Goal: Task Accomplishment & Management: Manage account settings

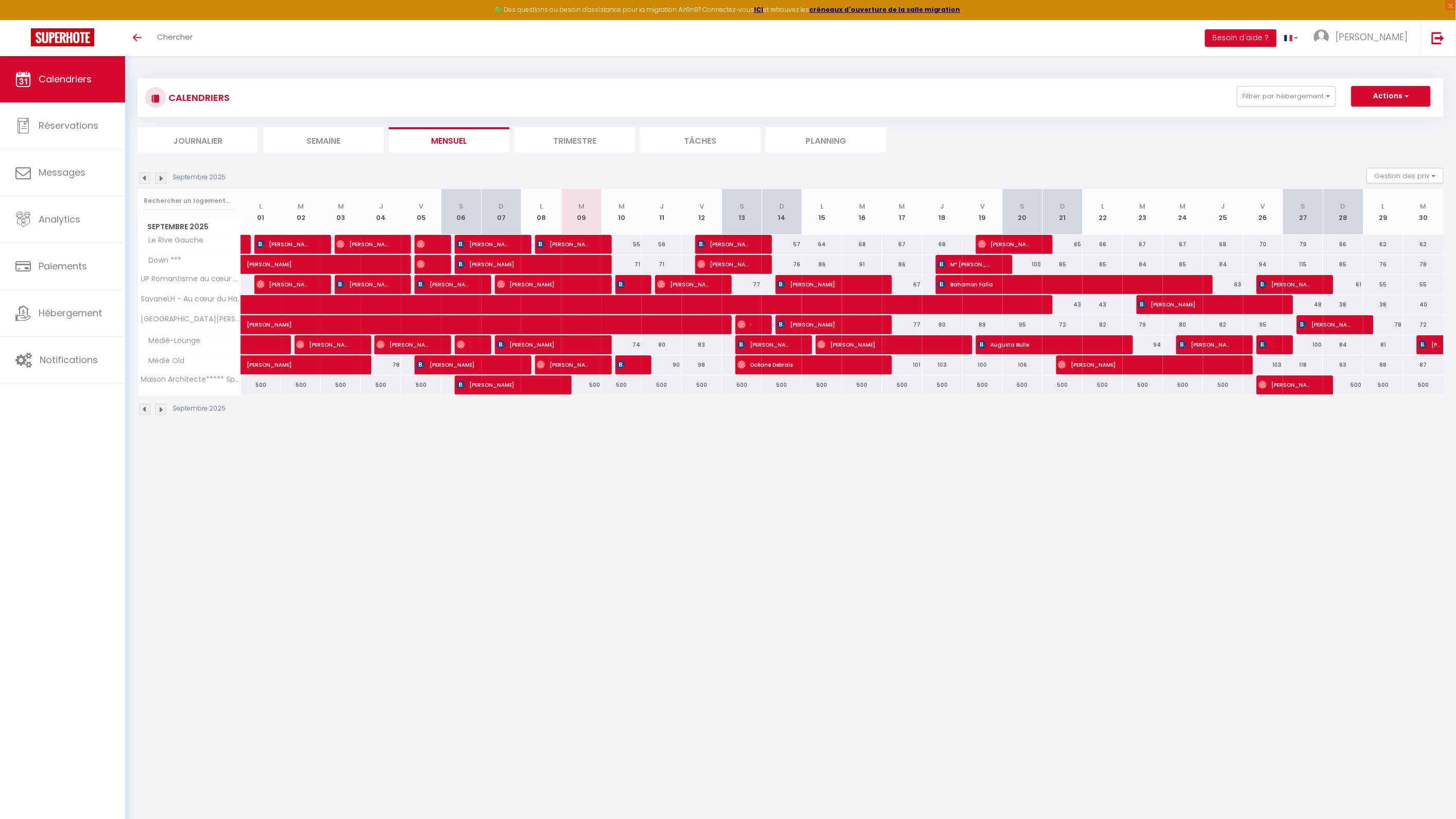
click at [634, 363] on div at bounding box center [635, 365] width 40 height 20
click at [635, 369] on div at bounding box center [635, 365] width 40 height 20
click at [624, 367] on img at bounding box center [621, 364] width 8 height 8
select select "OK"
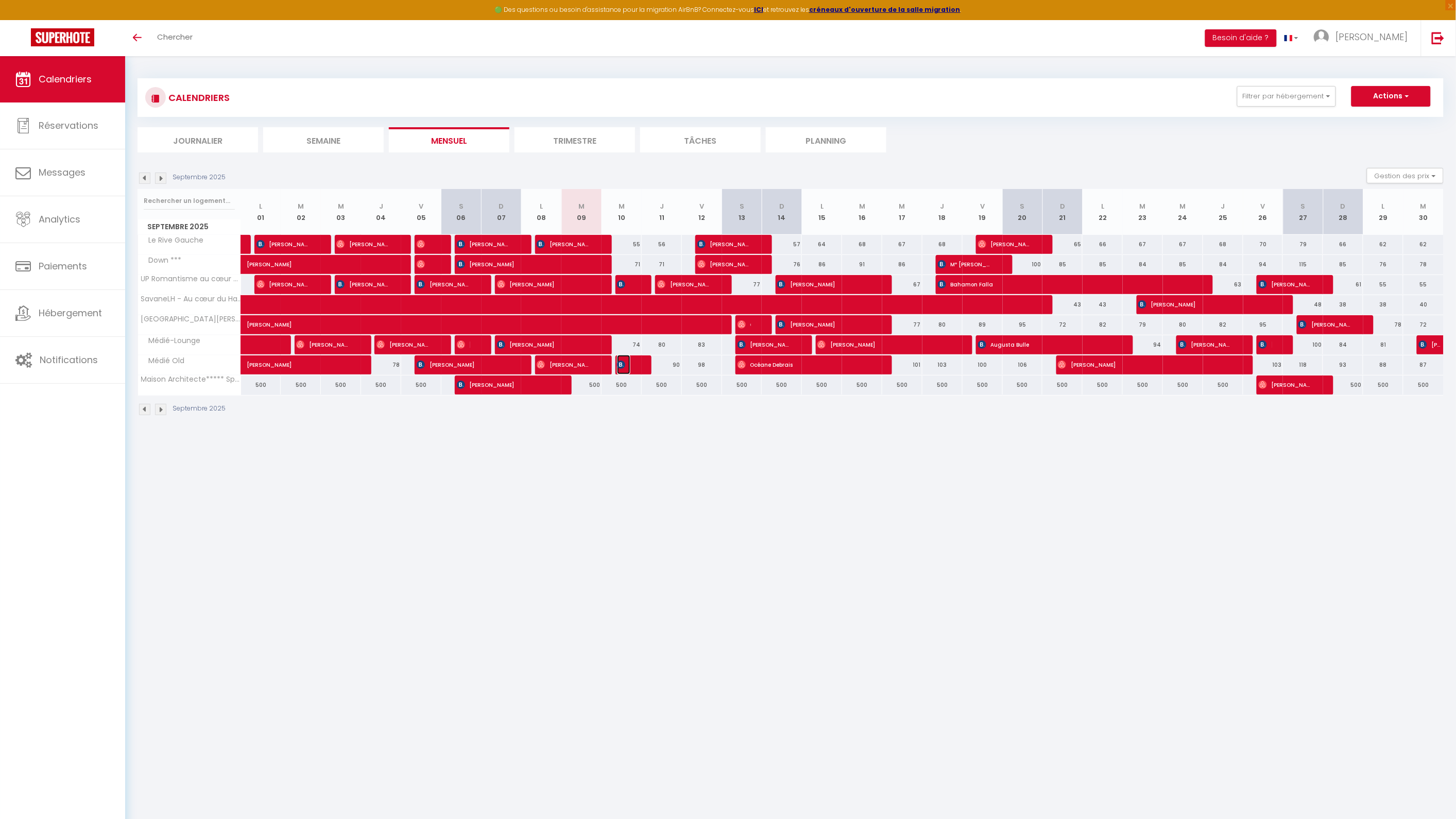
select select "0"
select select "1"
select select
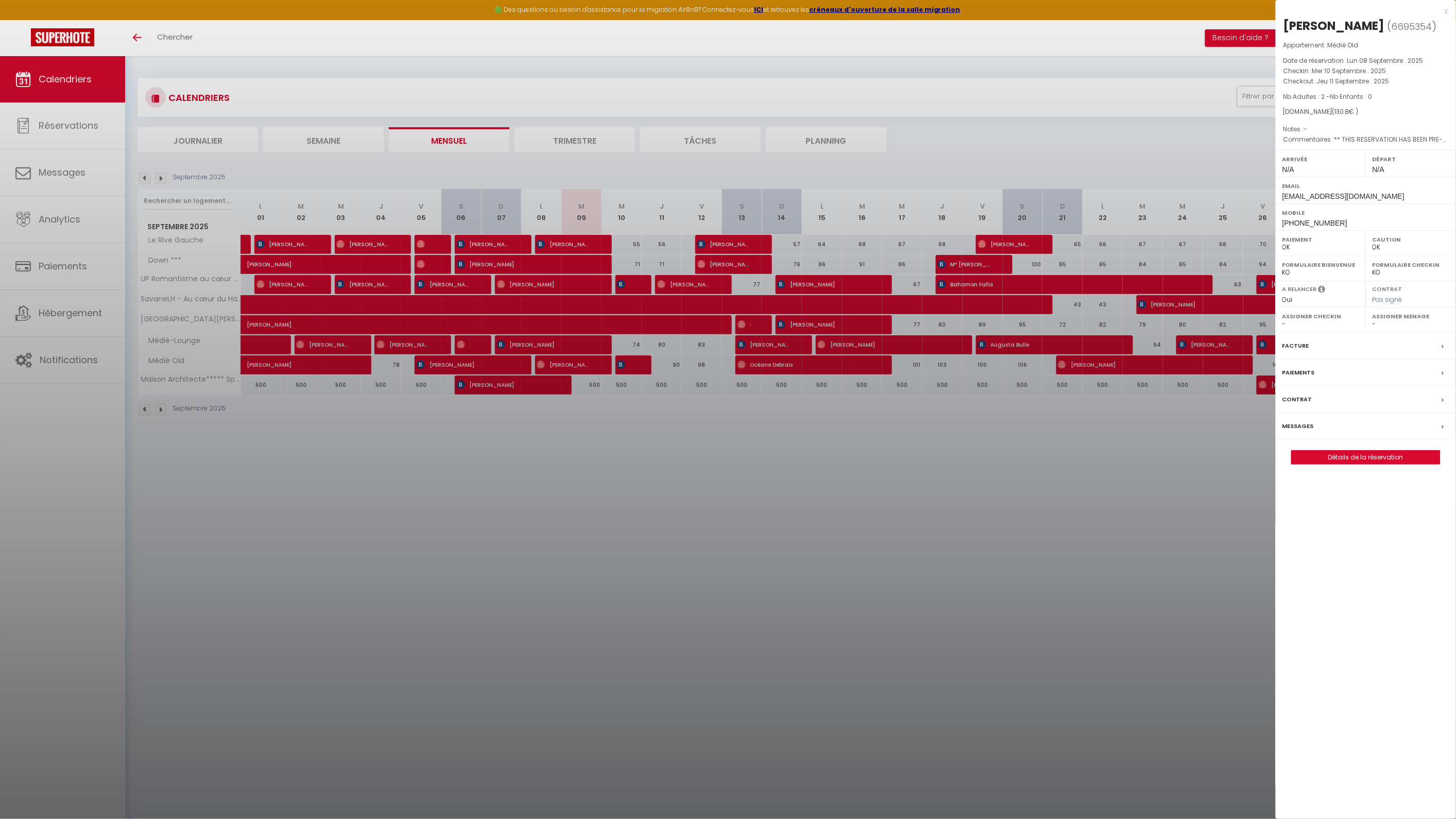
click at [1445, 8] on div "x" at bounding box center [1362, 11] width 172 height 12
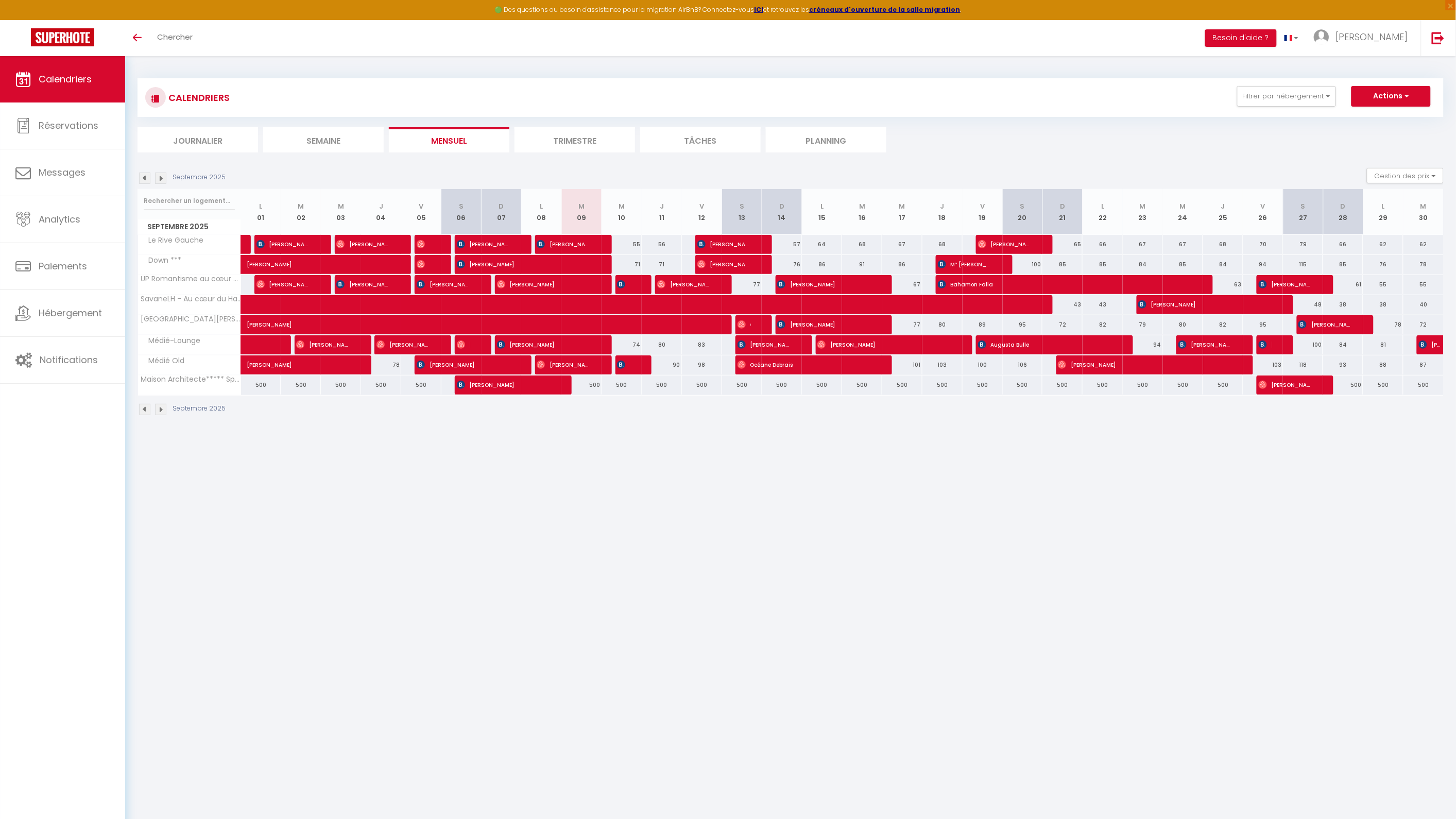
click at [638, 359] on div at bounding box center [635, 365] width 40 height 20
click at [637, 364] on div at bounding box center [635, 365] width 40 height 20
click at [634, 372] on div at bounding box center [635, 365] width 40 height 20
click at [630, 368] on span "[PERSON_NAME]" at bounding box center [624, 364] width 13 height 20
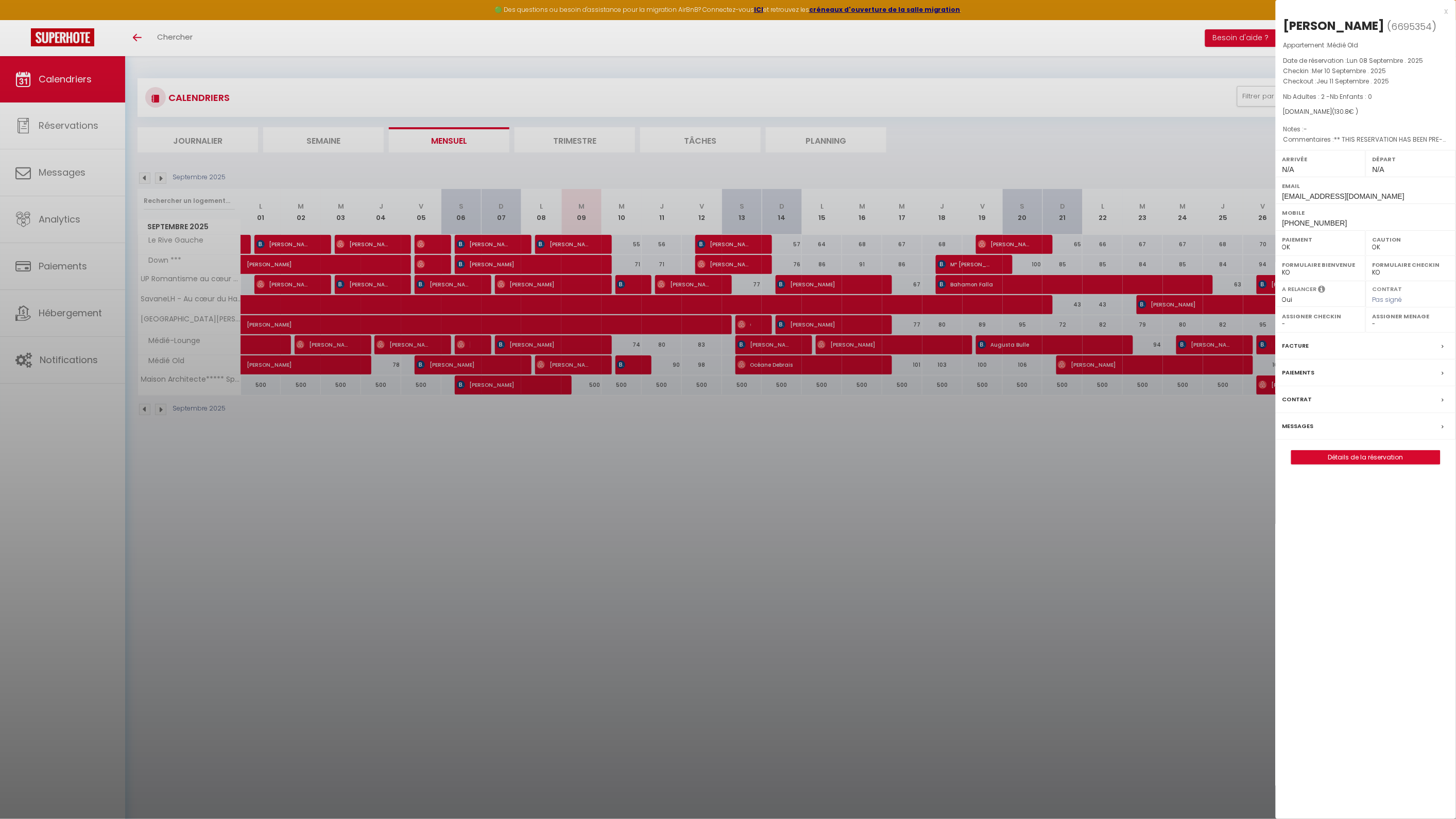
click at [1447, 11] on div "x" at bounding box center [1362, 11] width 172 height 12
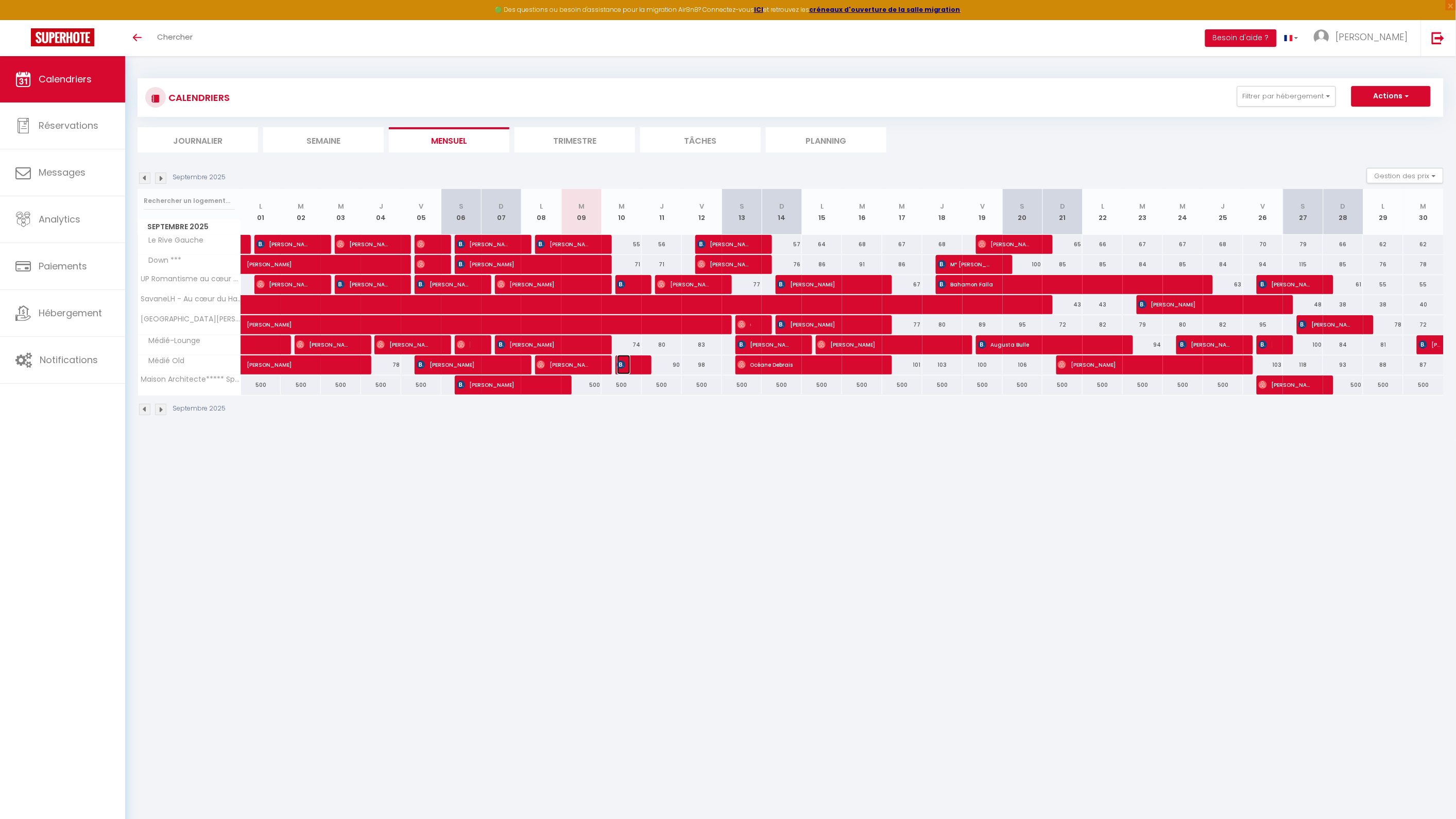
click at [626, 362] on span "[PERSON_NAME]" at bounding box center [624, 364] width 13 height 20
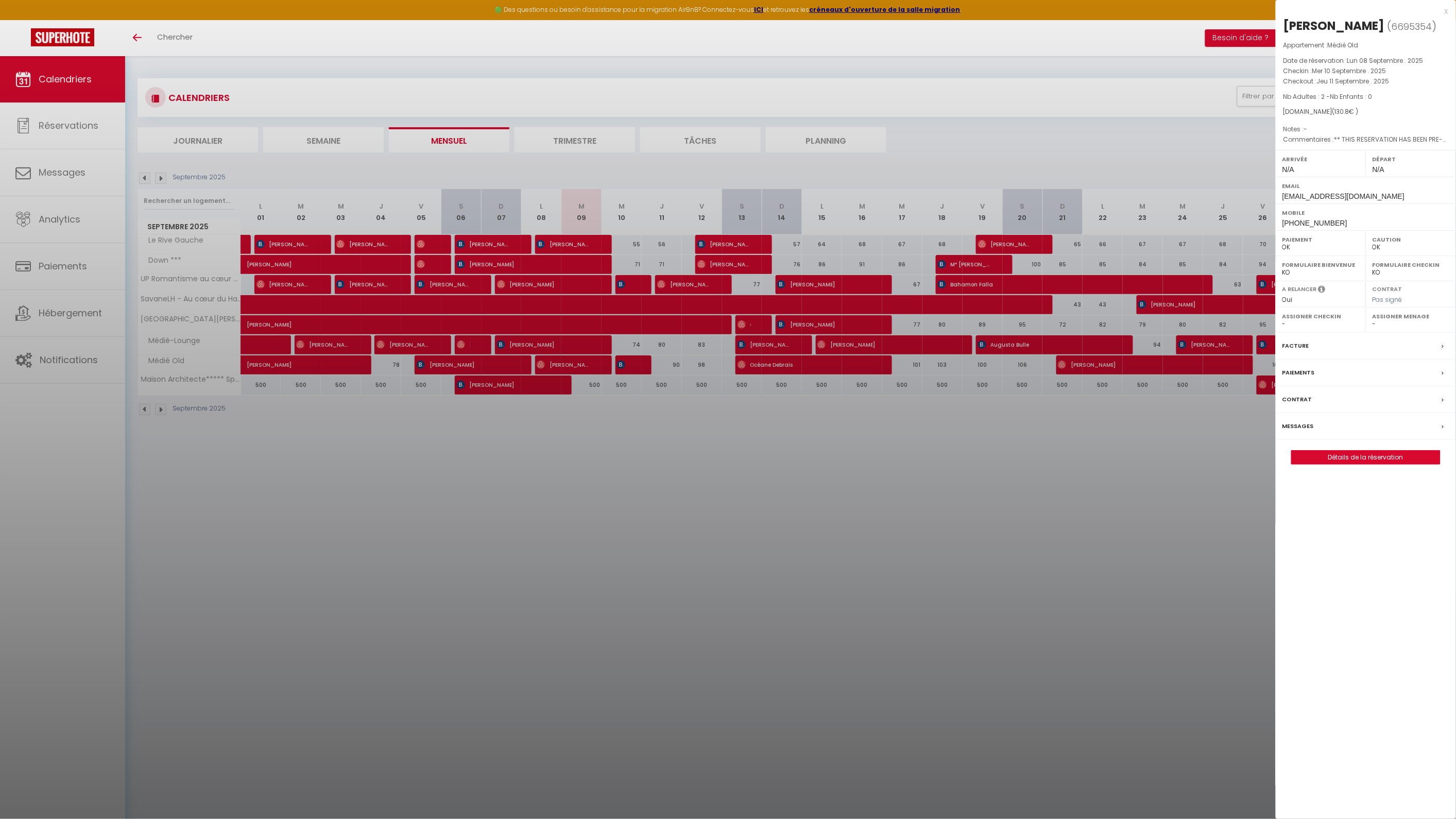
click at [722, 460] on div at bounding box center [728, 410] width 1456 height 819
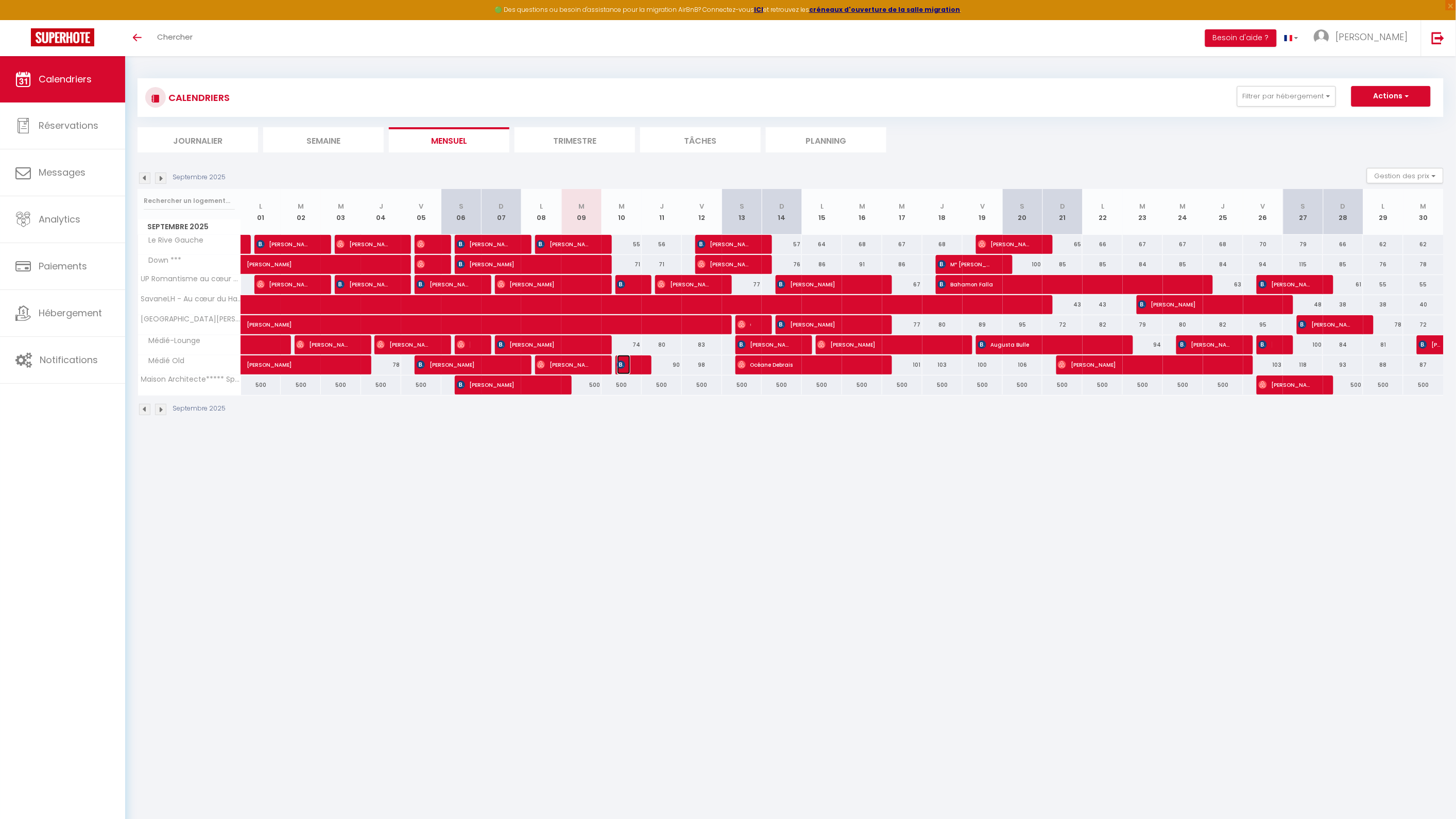
click at [627, 364] on span "[PERSON_NAME]" at bounding box center [624, 364] width 13 height 20
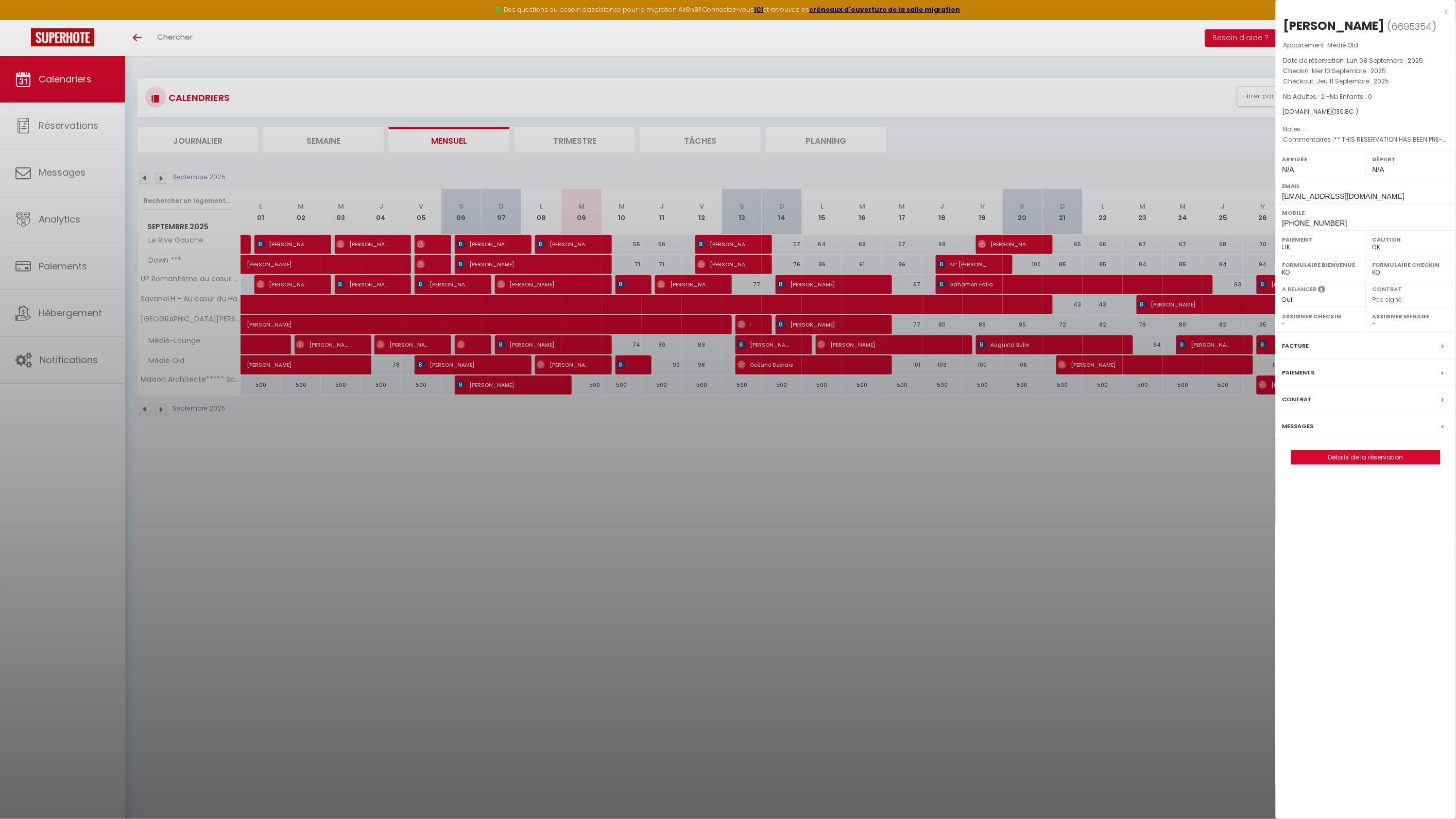
click at [1446, 13] on div "x" at bounding box center [1362, 11] width 172 height 12
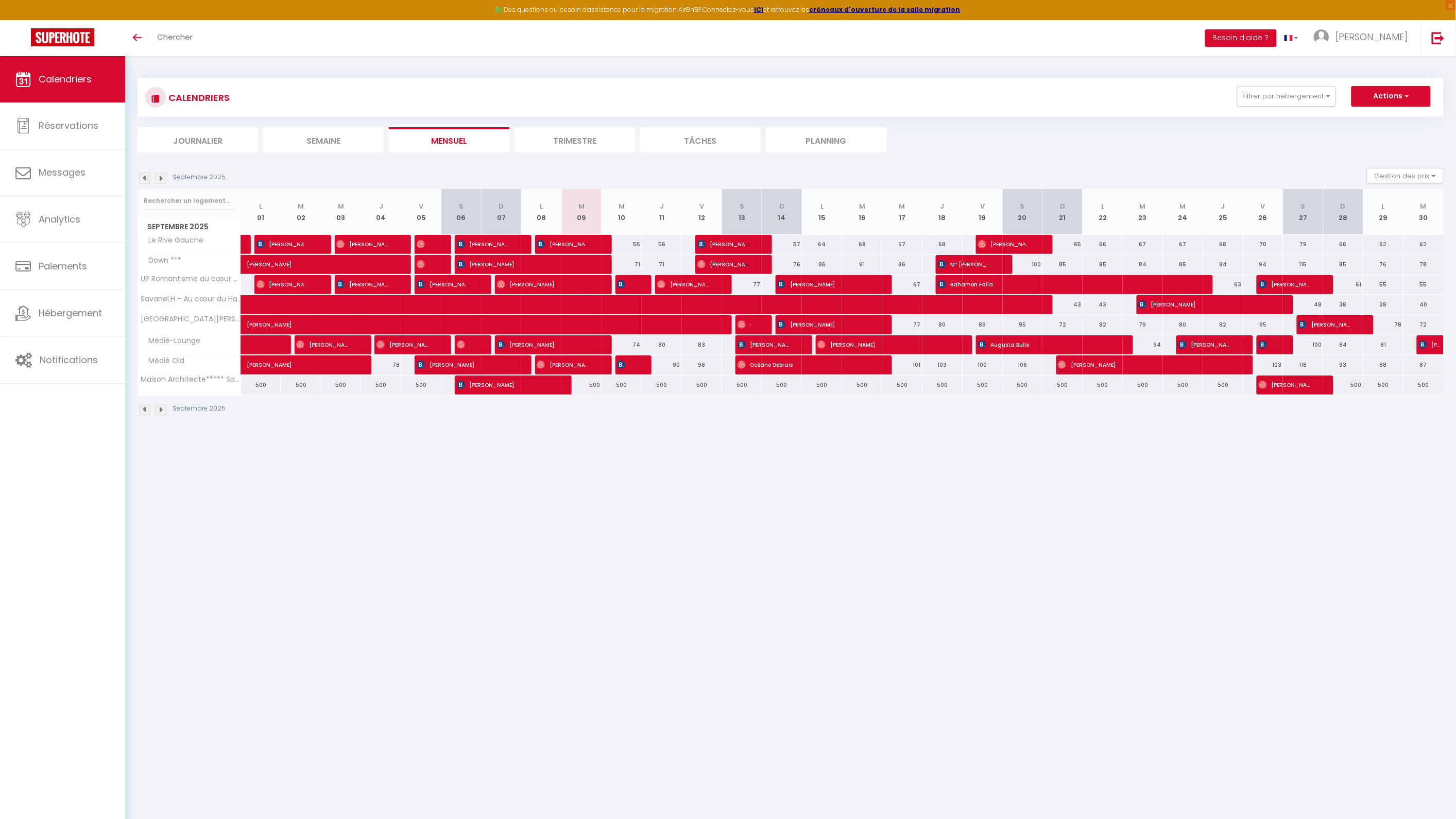
click at [934, 527] on body "🟢 Des questions ou besoin d'assistance pour la migration AirBnB? Connectez-vous…" at bounding box center [728, 466] width 1456 height 819
click at [618, 510] on body "🟢 Des questions ou besoin d'assistance pour la migration AirBnB? Connectez-vous…" at bounding box center [728, 466] width 1456 height 819
click at [748, 577] on body "🟢 Des questions ou besoin d'assistance pour la migration AirBnB? Connectez-vous…" at bounding box center [728, 466] width 1456 height 819
click at [100, 319] on span "Hébergement" at bounding box center [70, 313] width 63 height 13
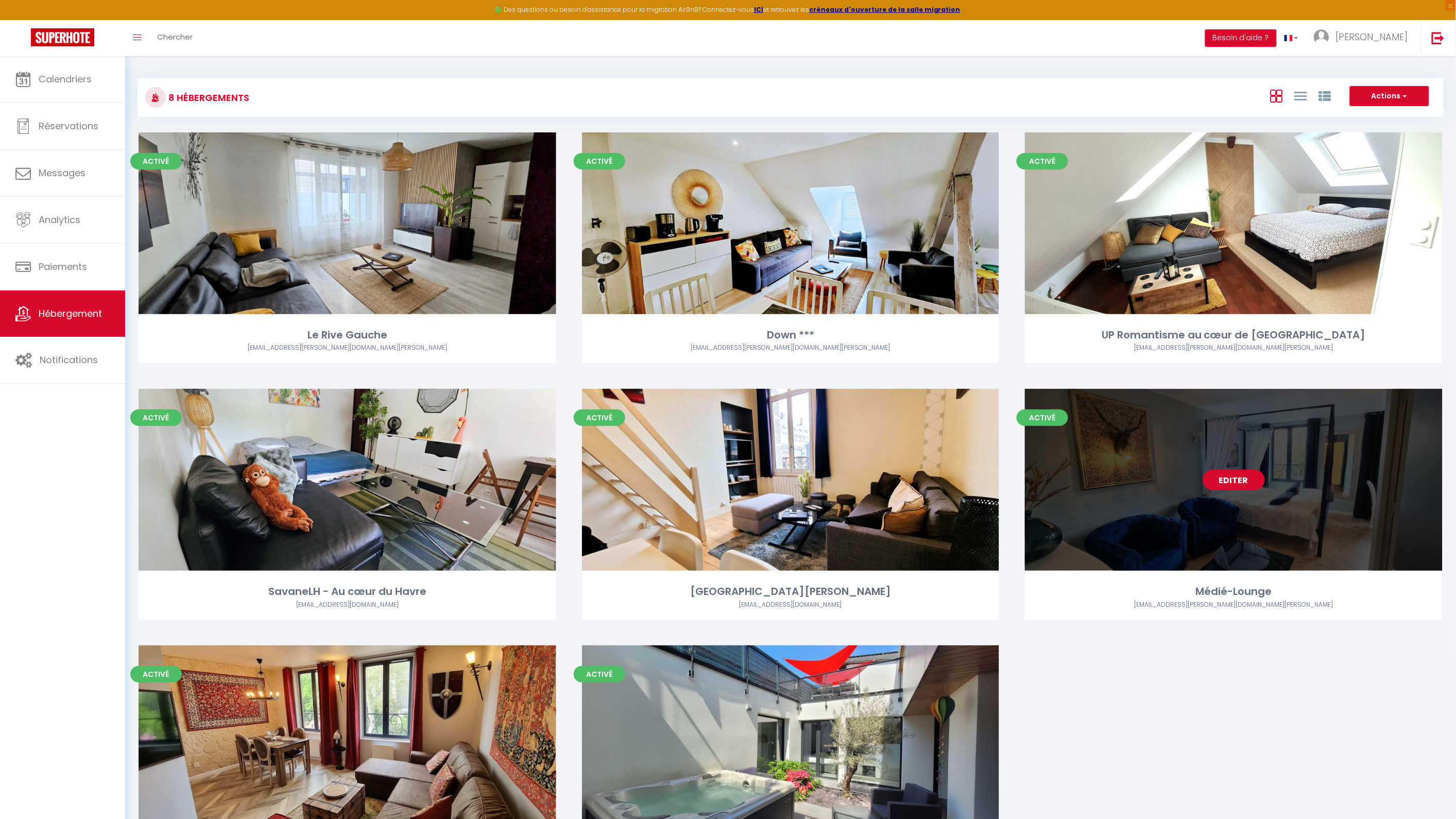
click at [1234, 483] on link "Editer" at bounding box center [1234, 480] width 62 height 20
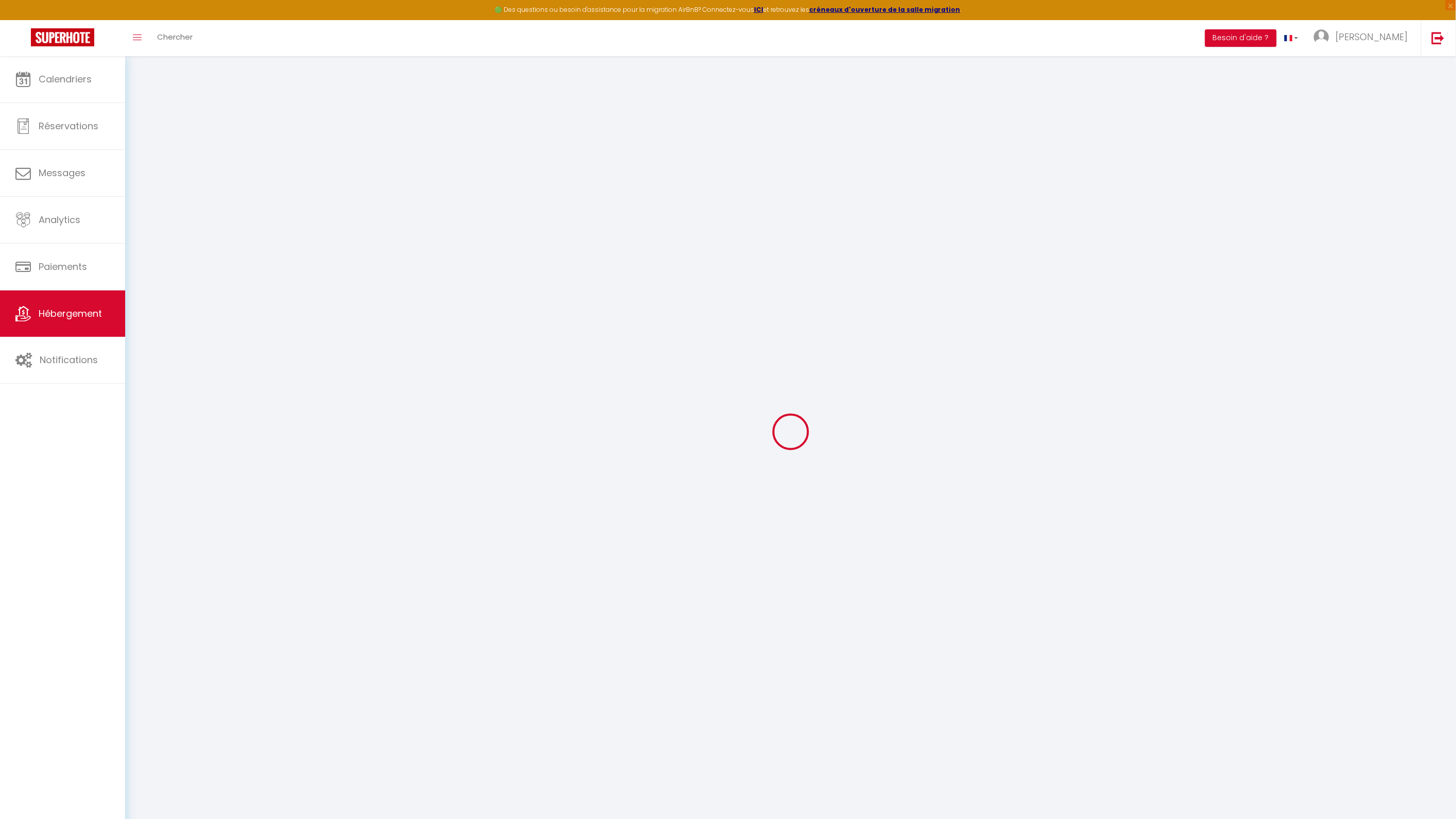
select select
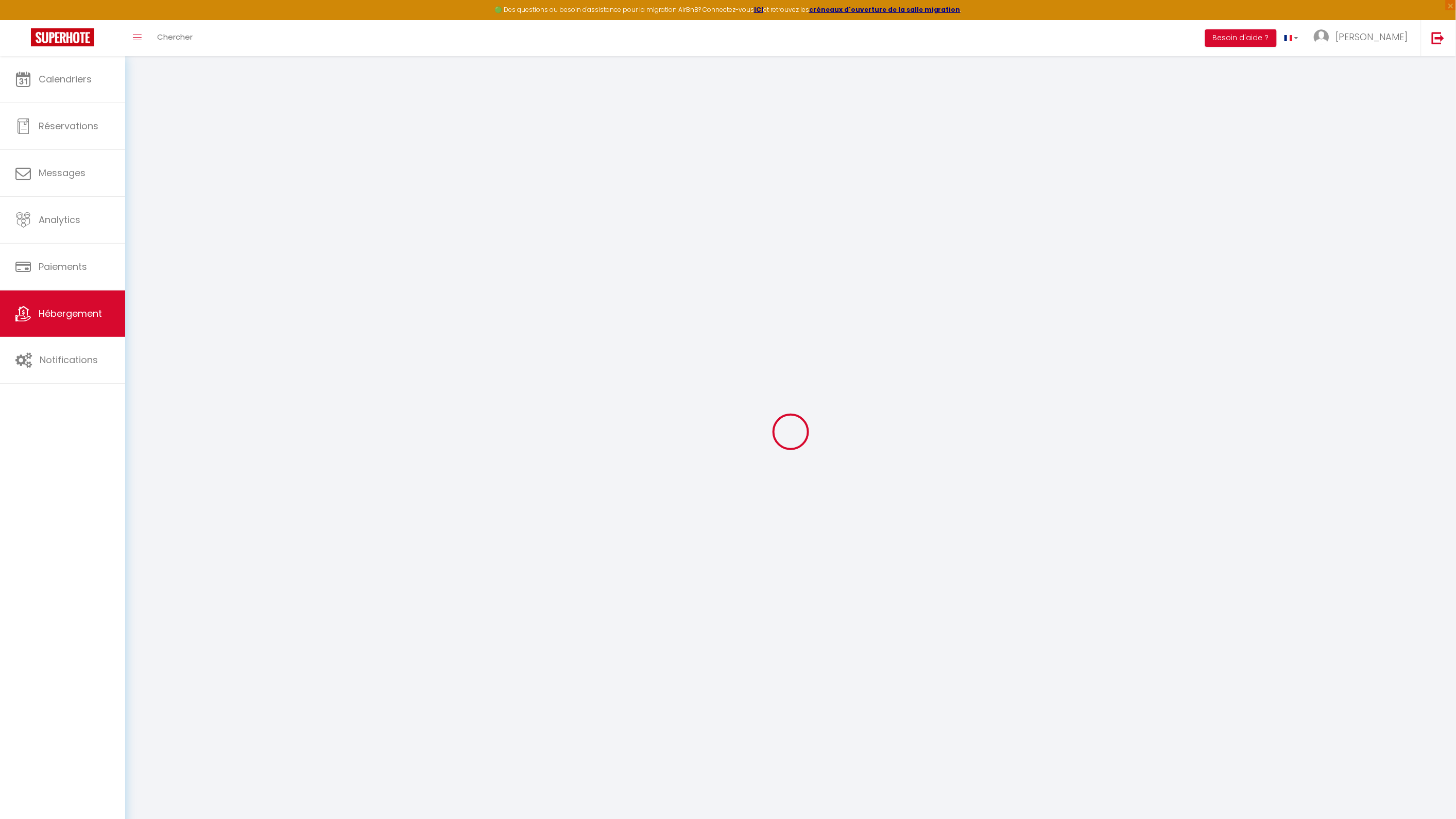
select select
checkbox input "false"
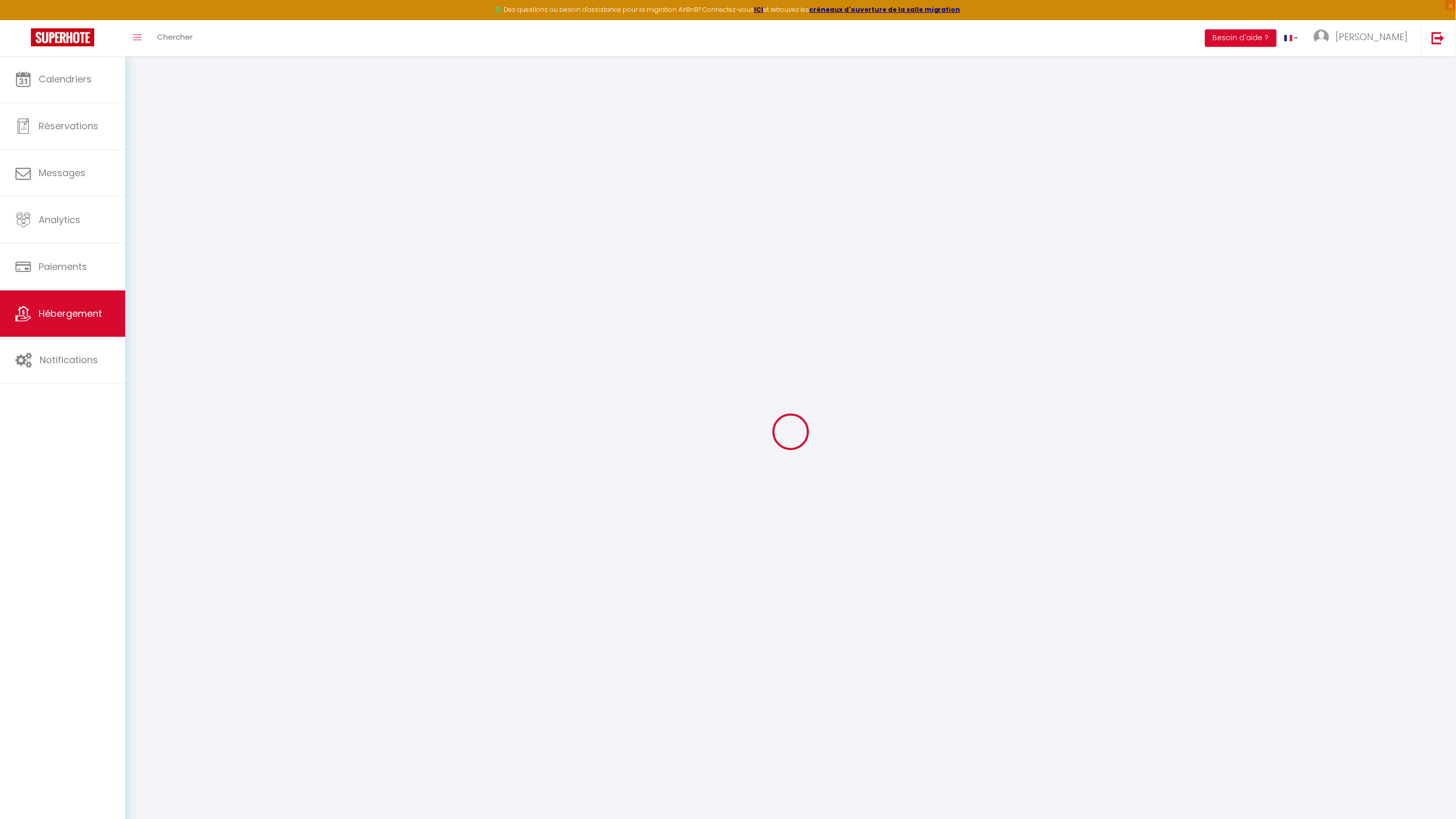
select select
type input "Médié-Lounge"
type input "[PERSON_NAME]"
type input "MORIN"
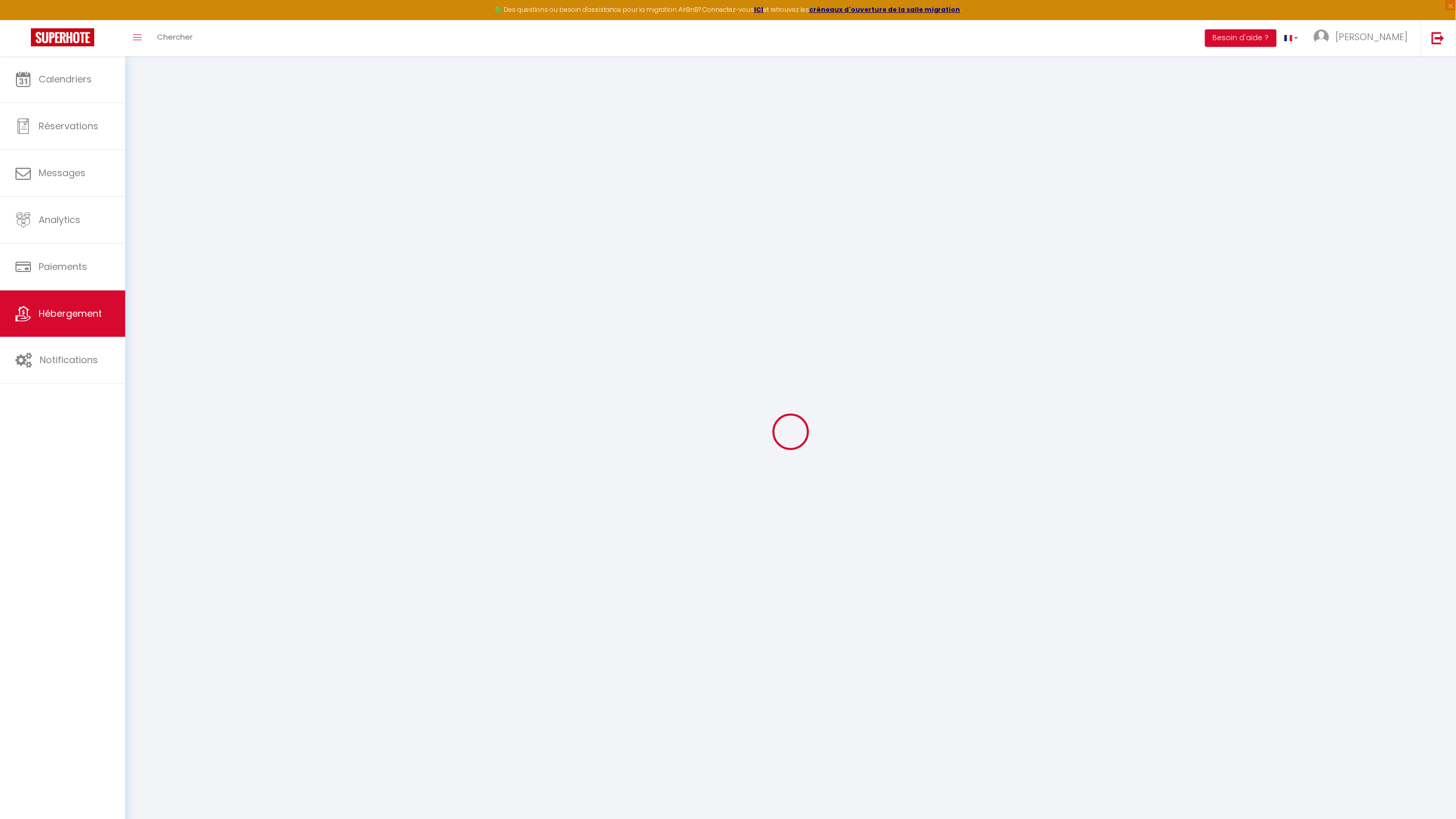
type input "[STREET_ADDRESS][PERSON_NAME]"
type input "76100"
type input "[GEOGRAPHIC_DATA]"
select select "condominium"
select select "2"
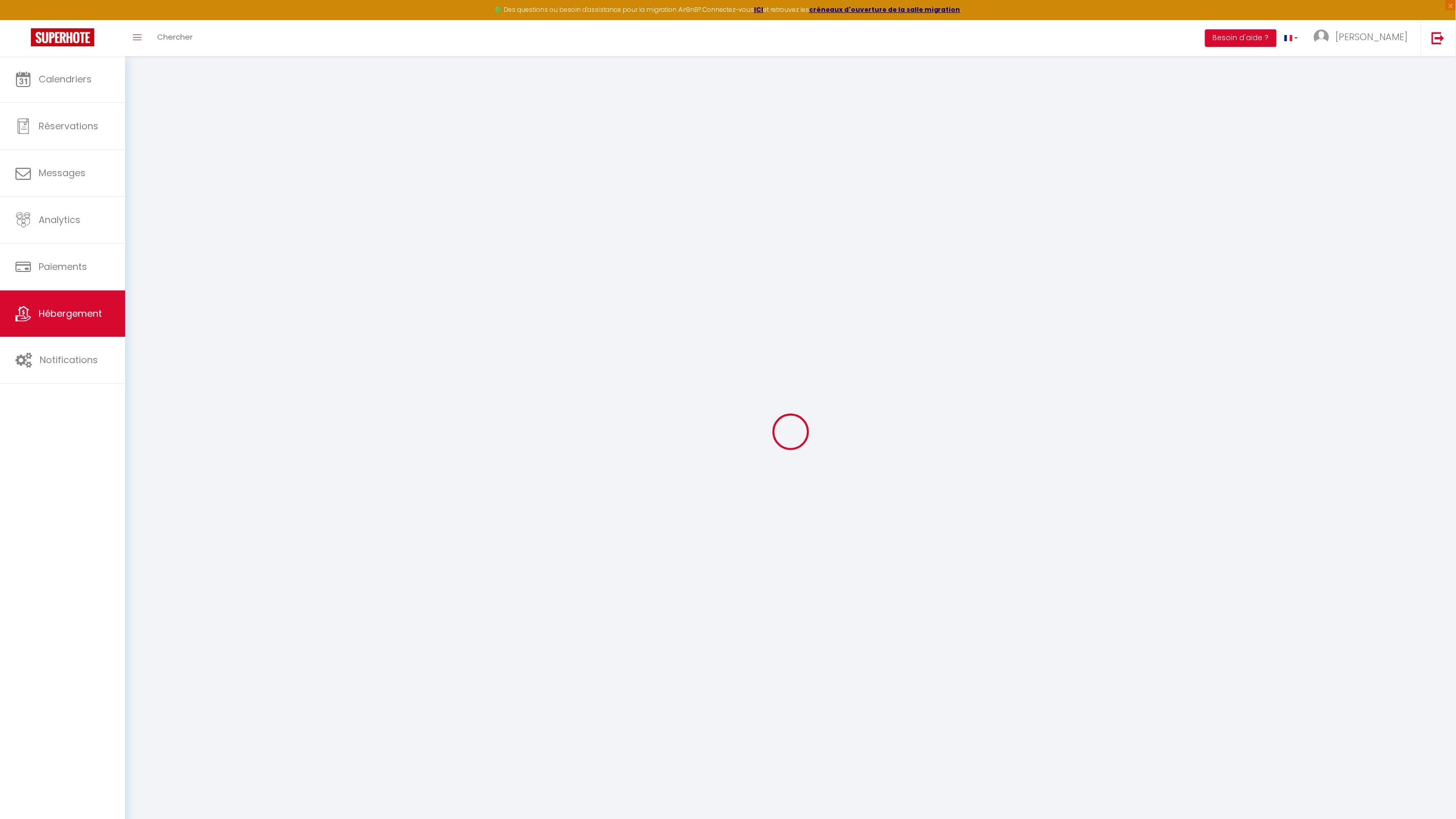
select select "0"
type input "60"
type input "40"
type input "1.30"
type input "500"
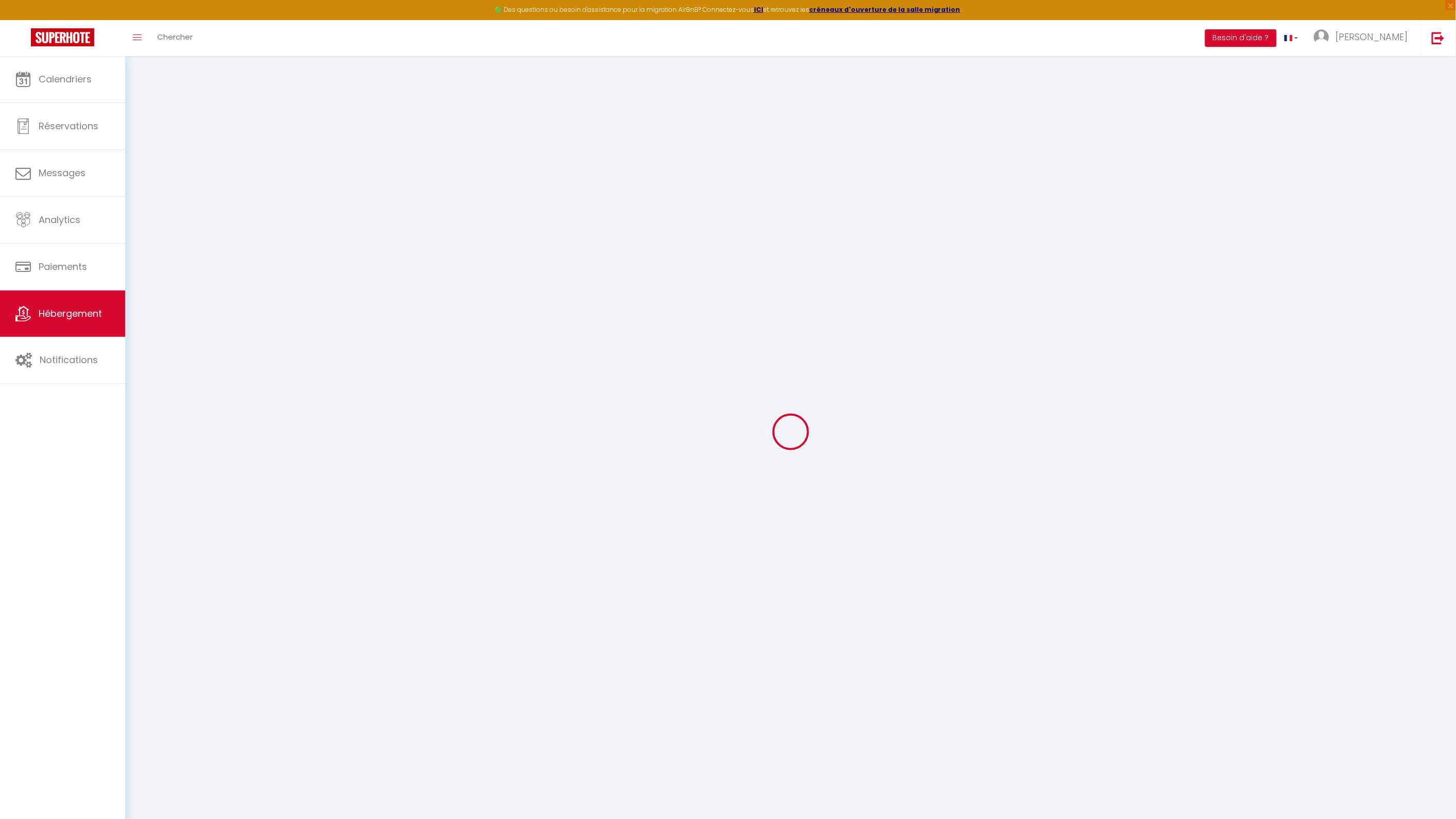
select select
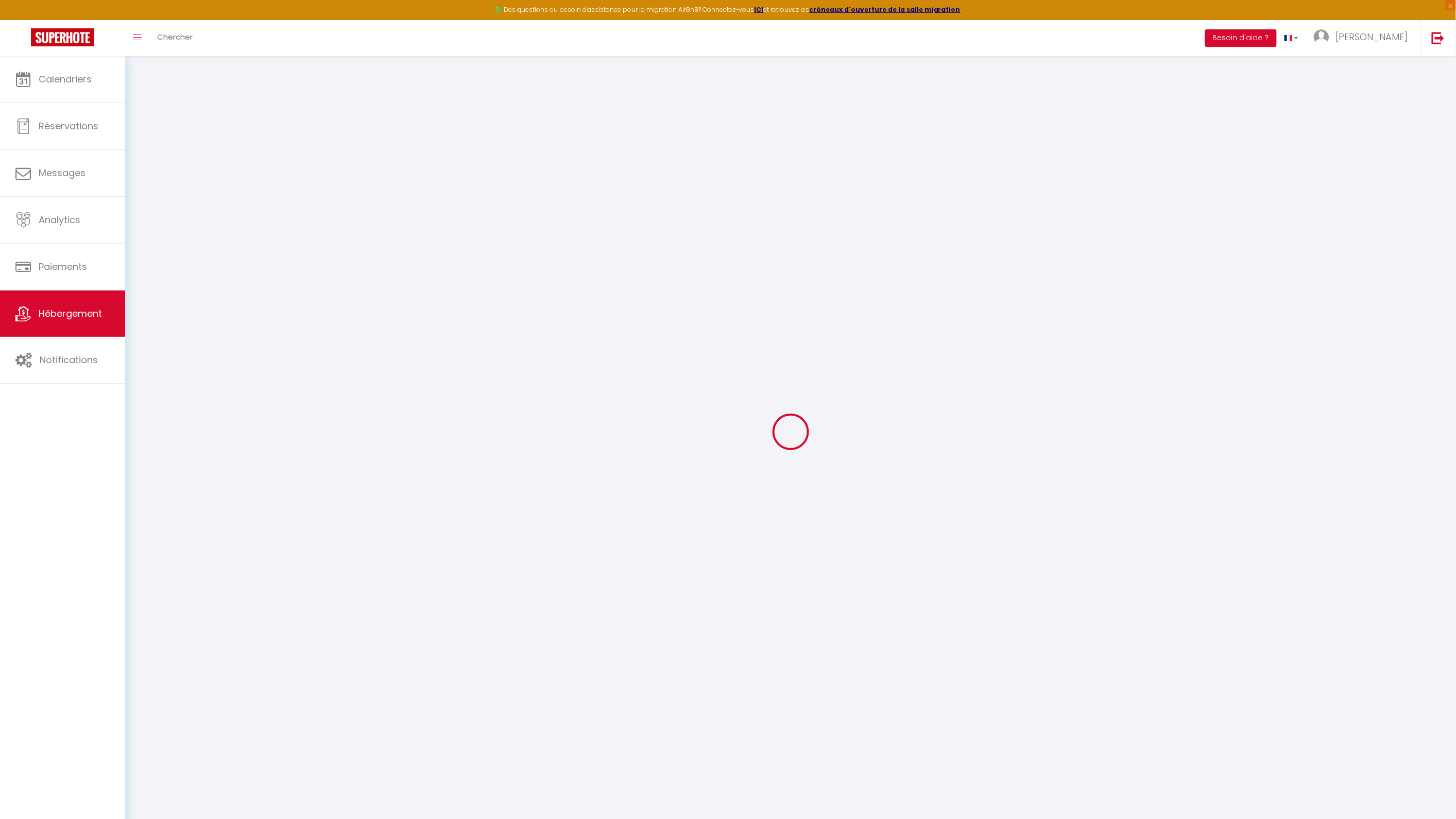
type input "[STREET_ADDRESS]"
type input "76000"
type input "[GEOGRAPHIC_DATA]"
type input "[EMAIL_ADDRESS][DOMAIN_NAME]"
select select "3677"
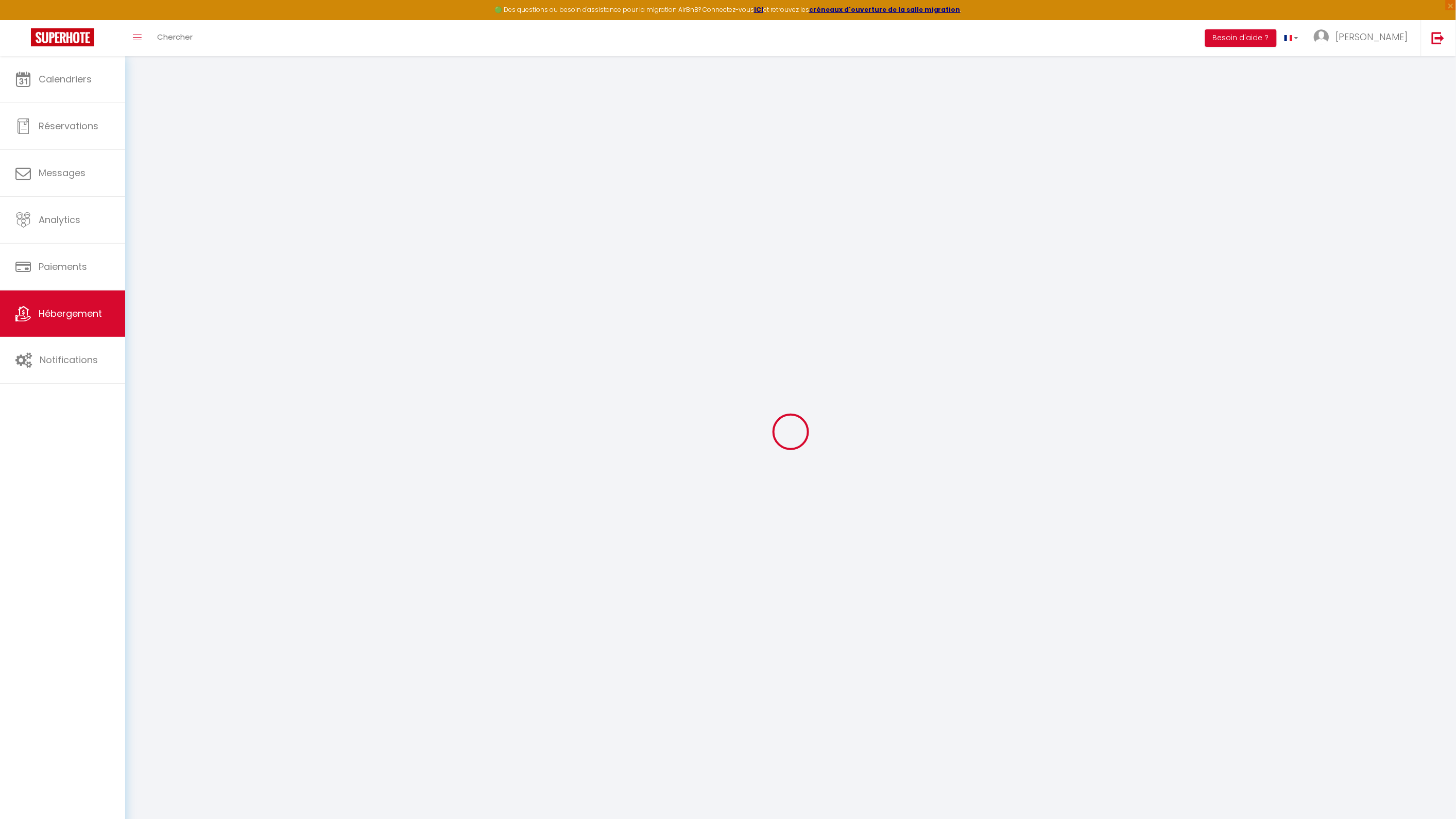
checkbox input "false"
type input "0"
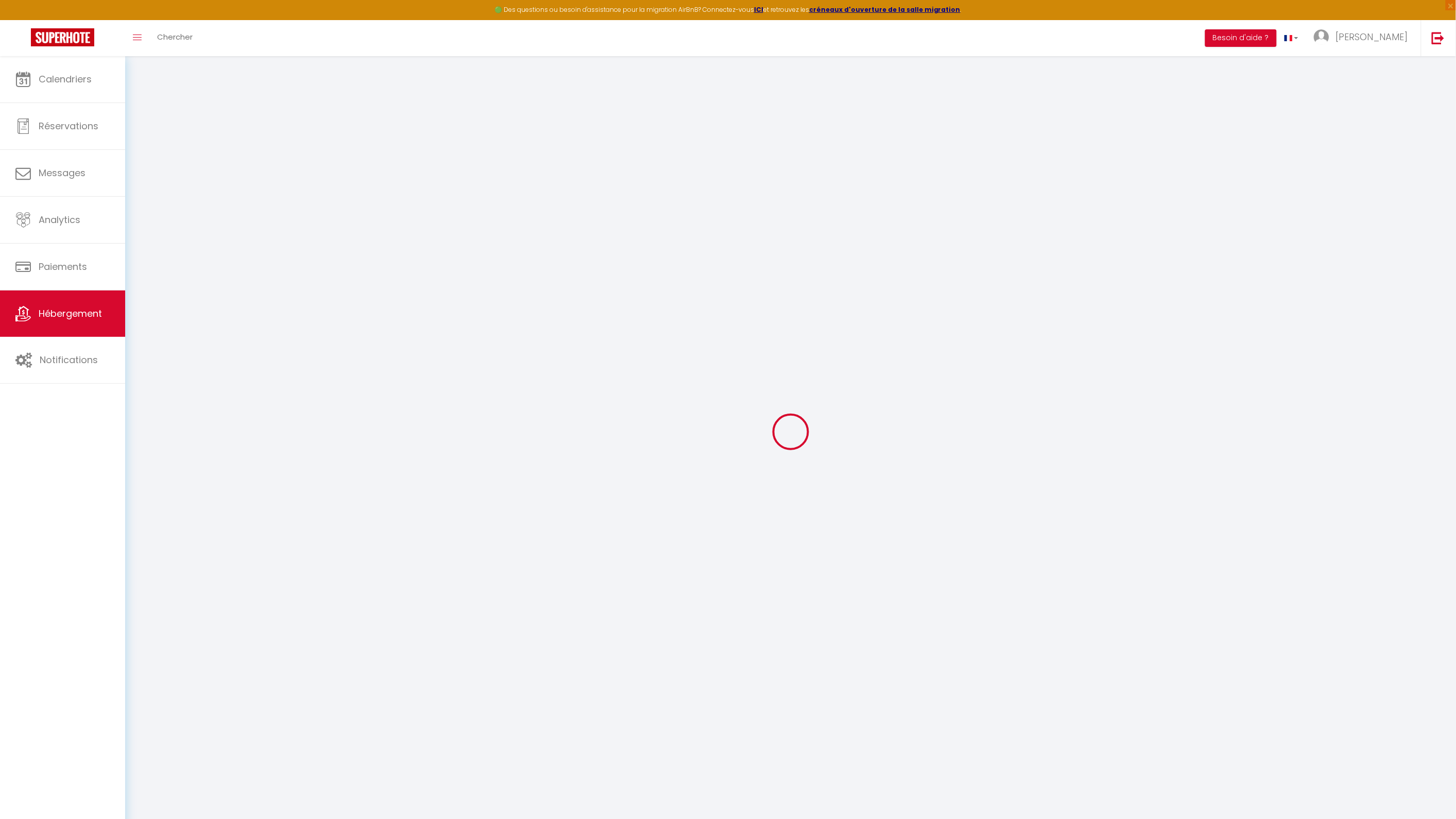
type input "0"
select select
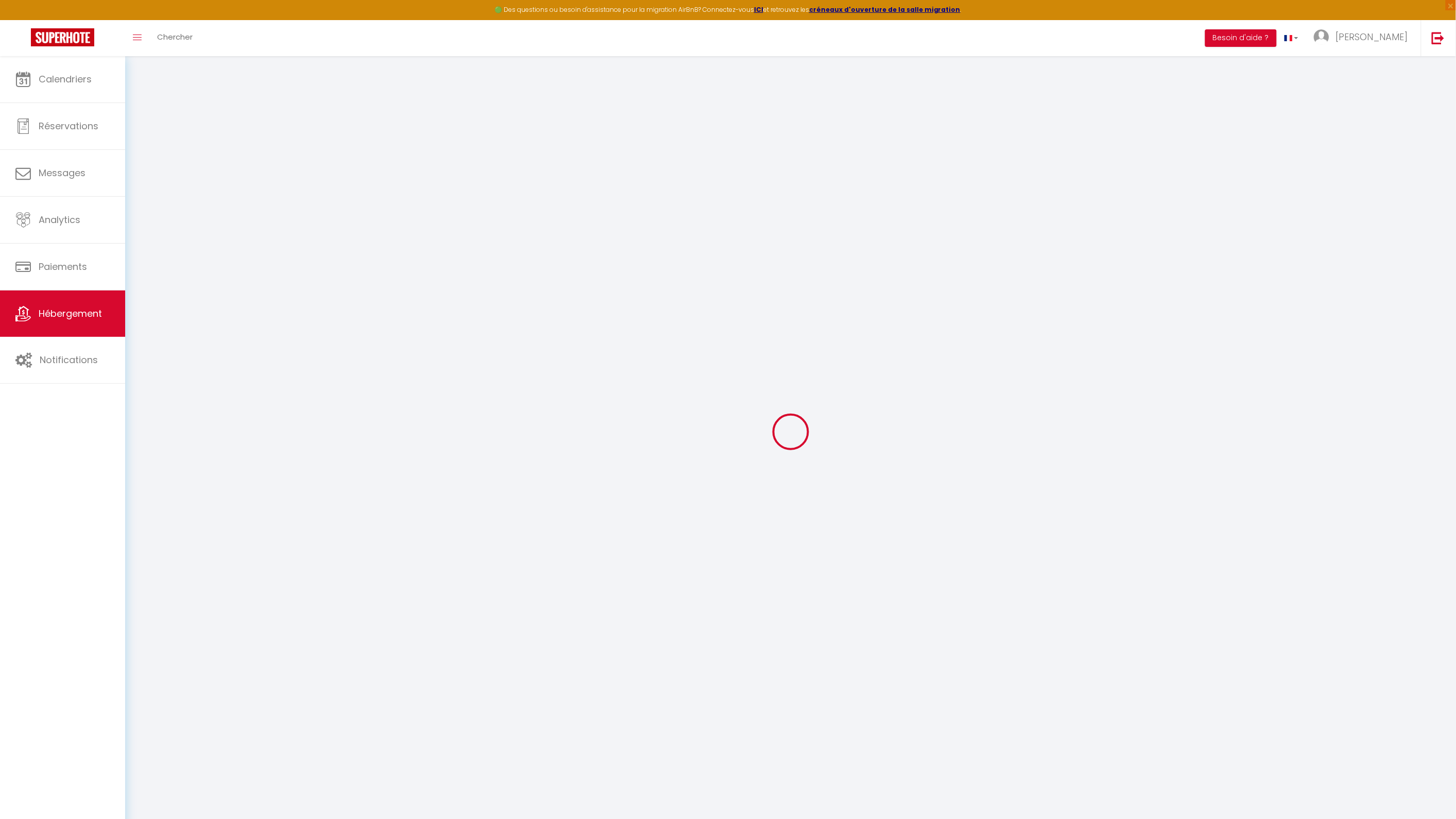
select select
checkbox input "false"
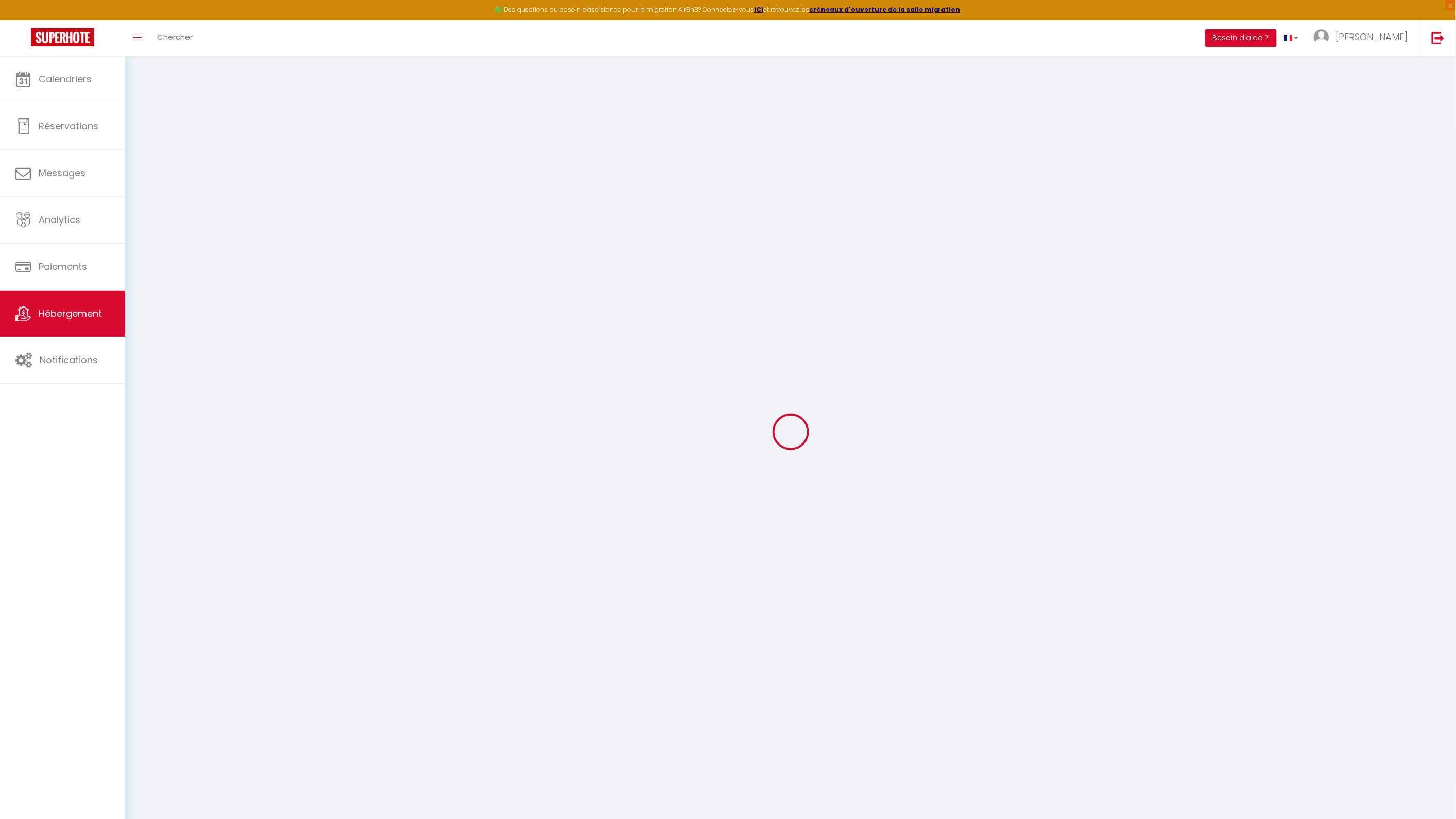
checkbox input "false"
select select
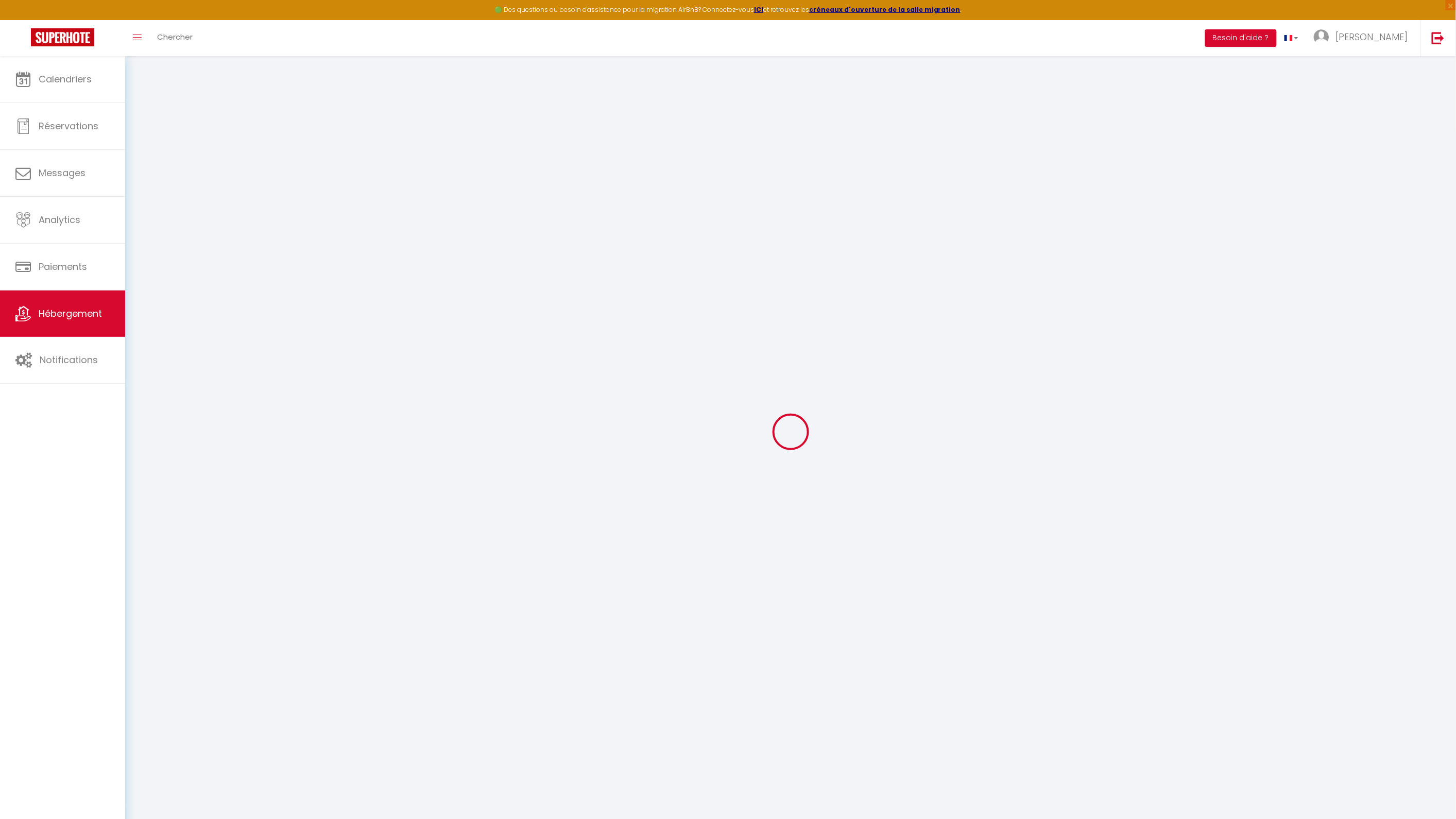
select select
checkbox input "false"
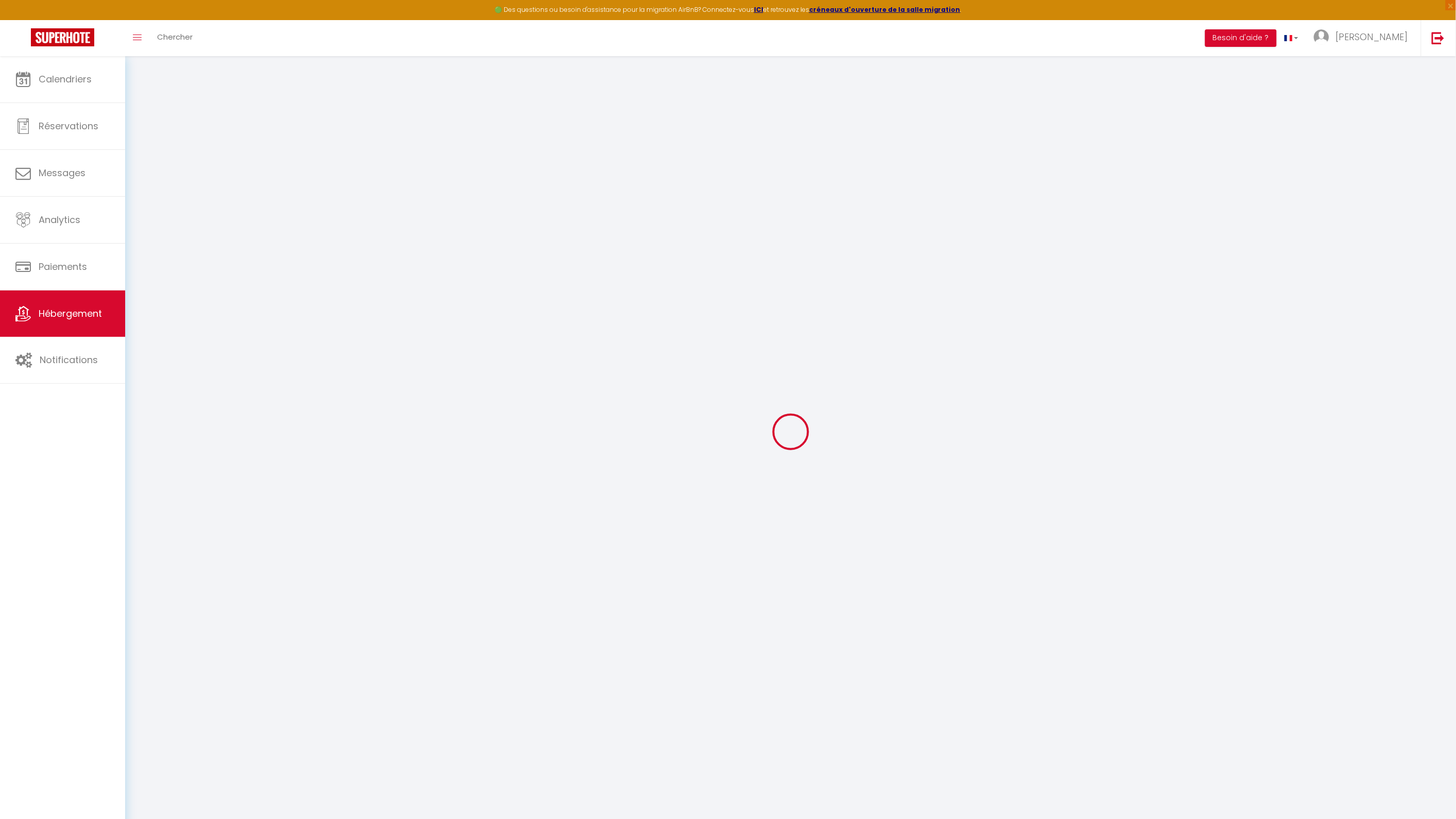
checkbox input "false"
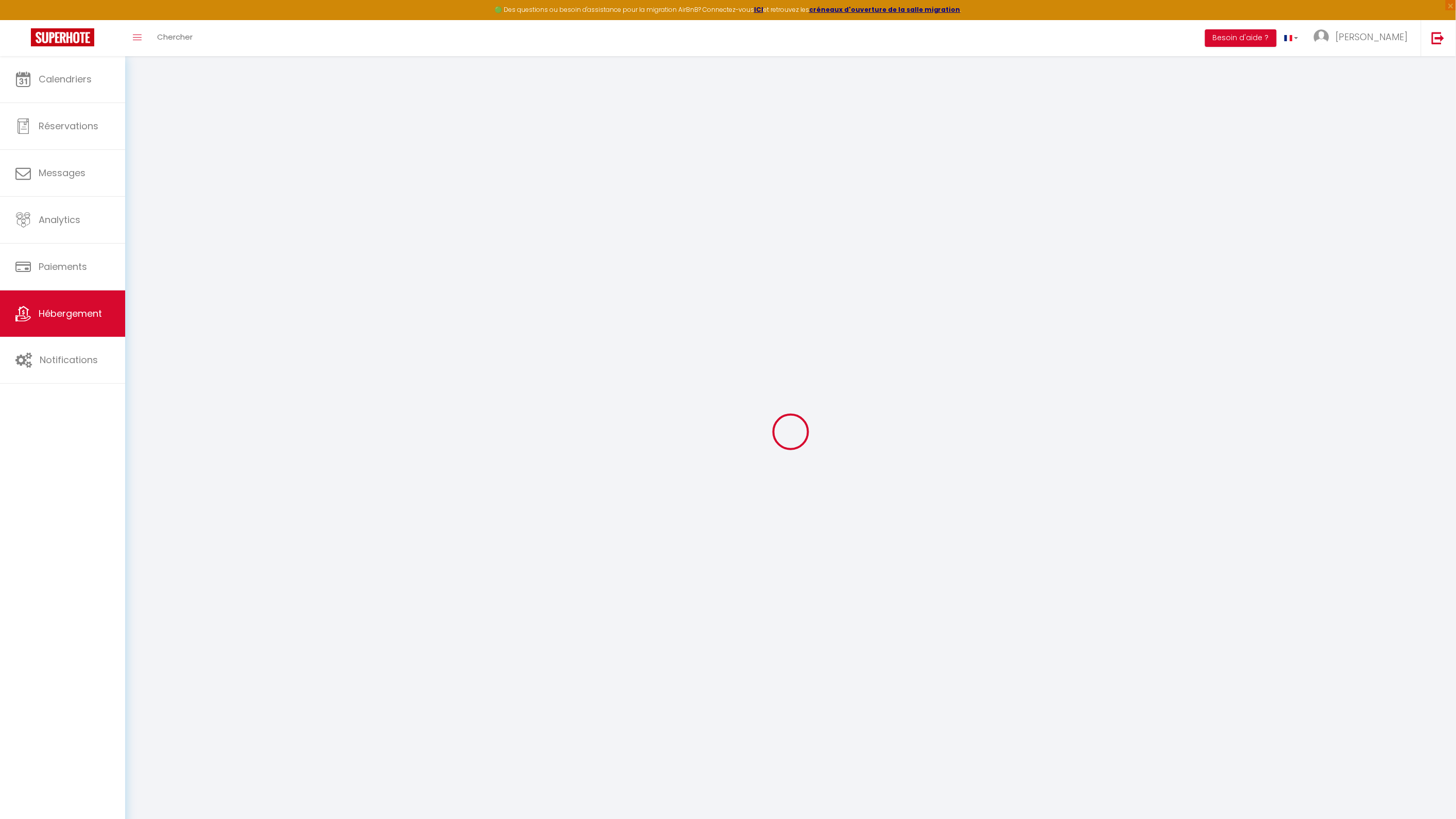
select select "16:00"
select select
select select "11:00"
select select "30"
select select "120"
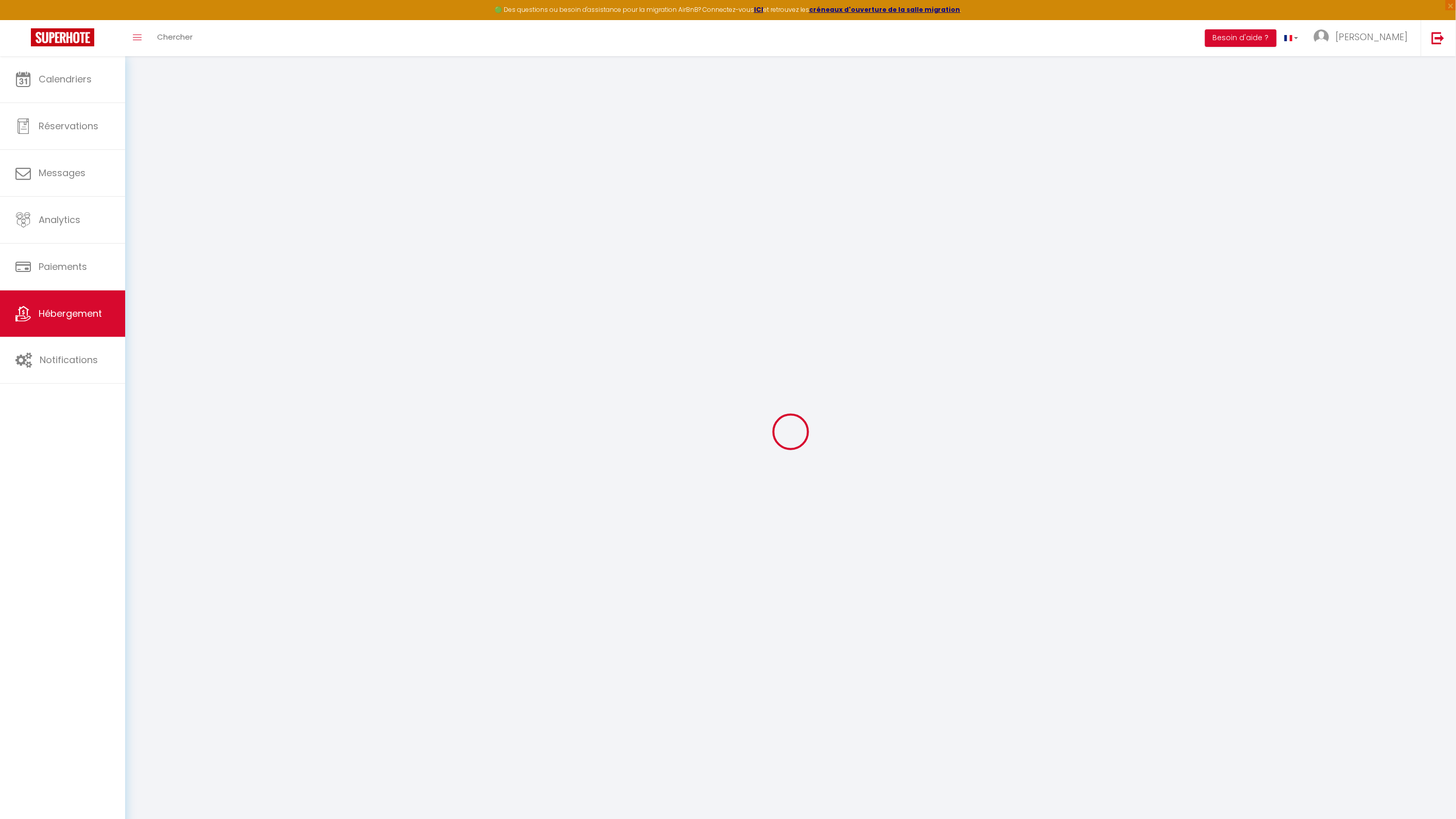
select select
checkbox input "false"
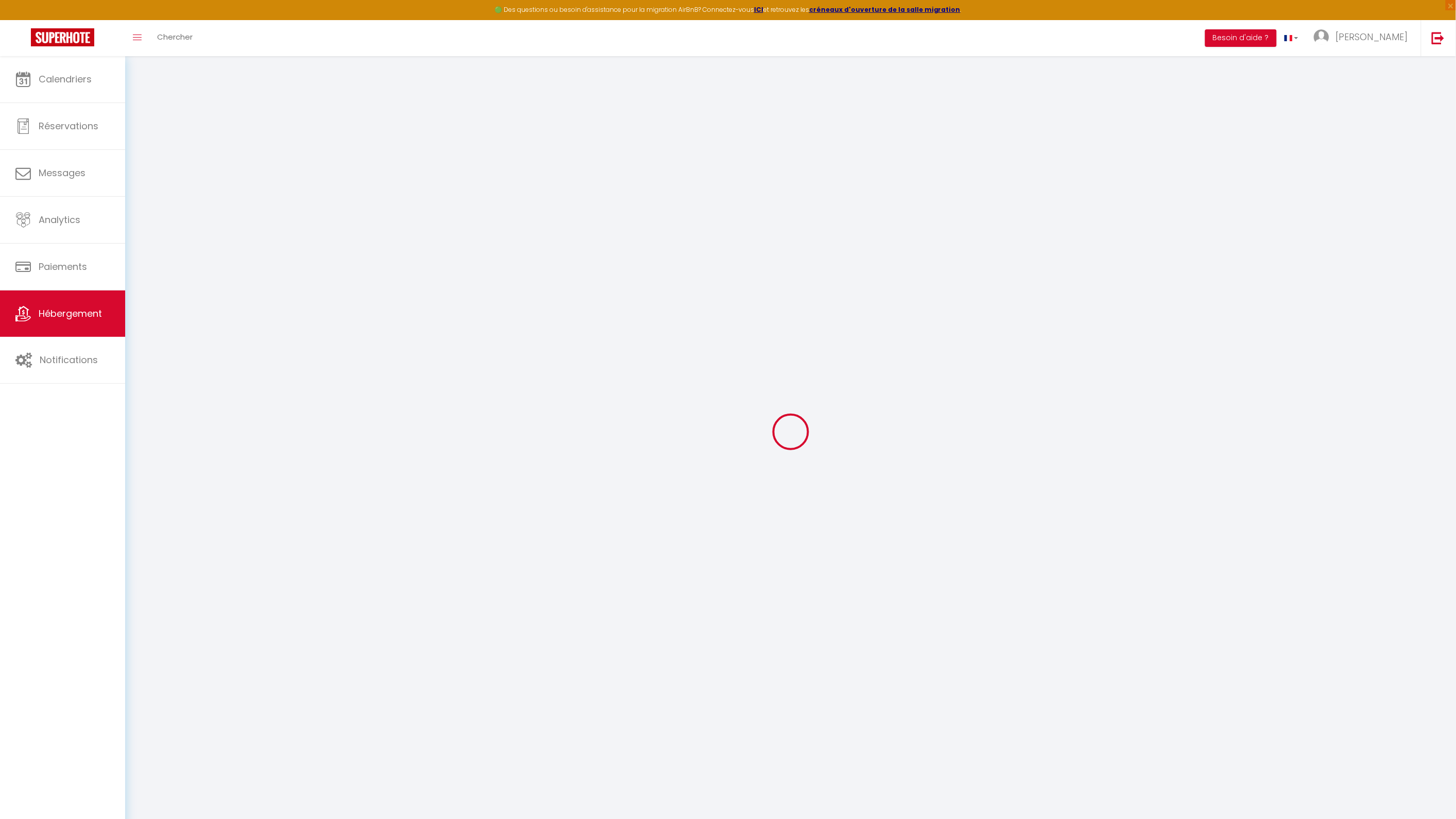
select select
checkbox input "false"
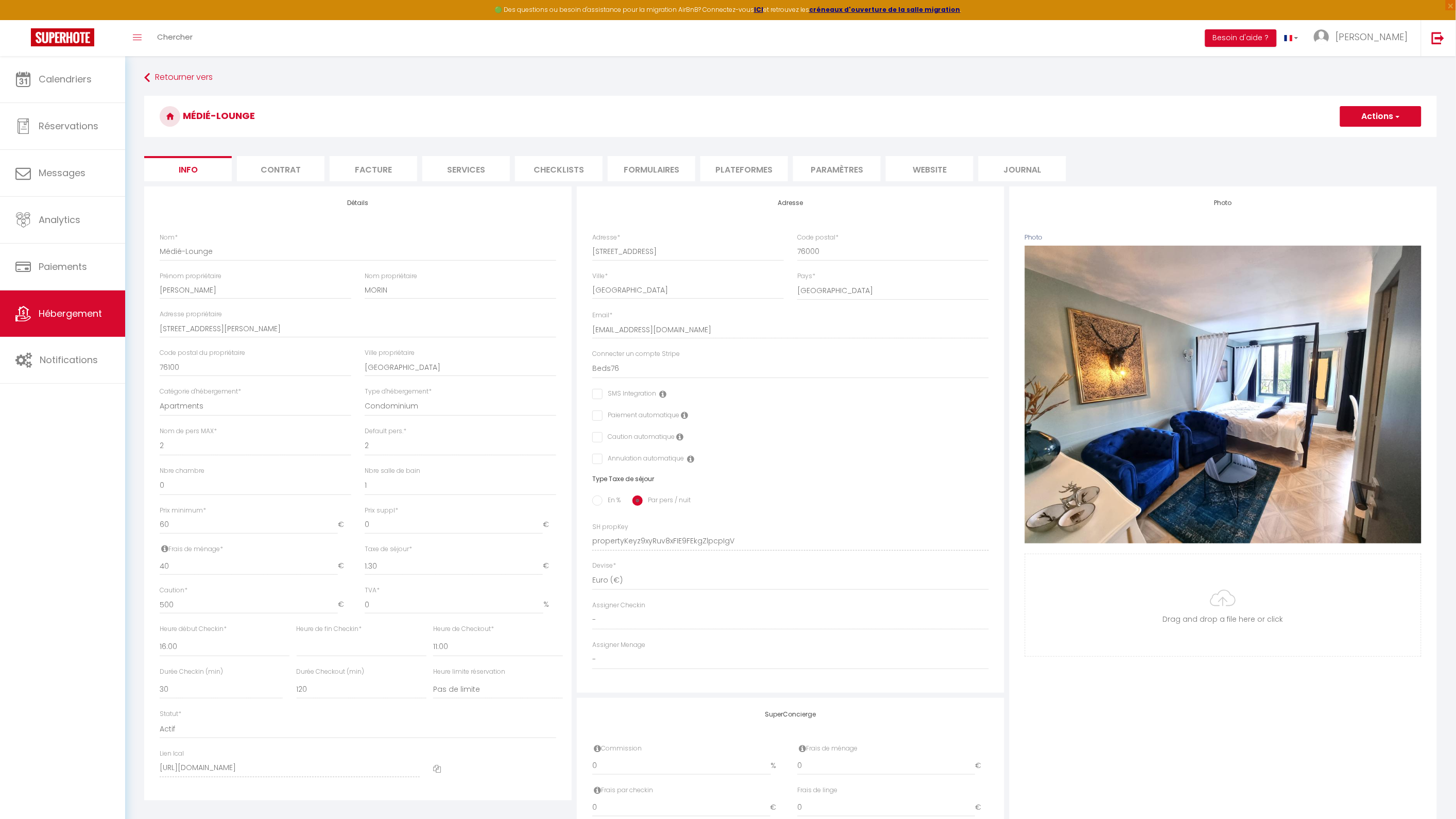
select select
checkbox input "false"
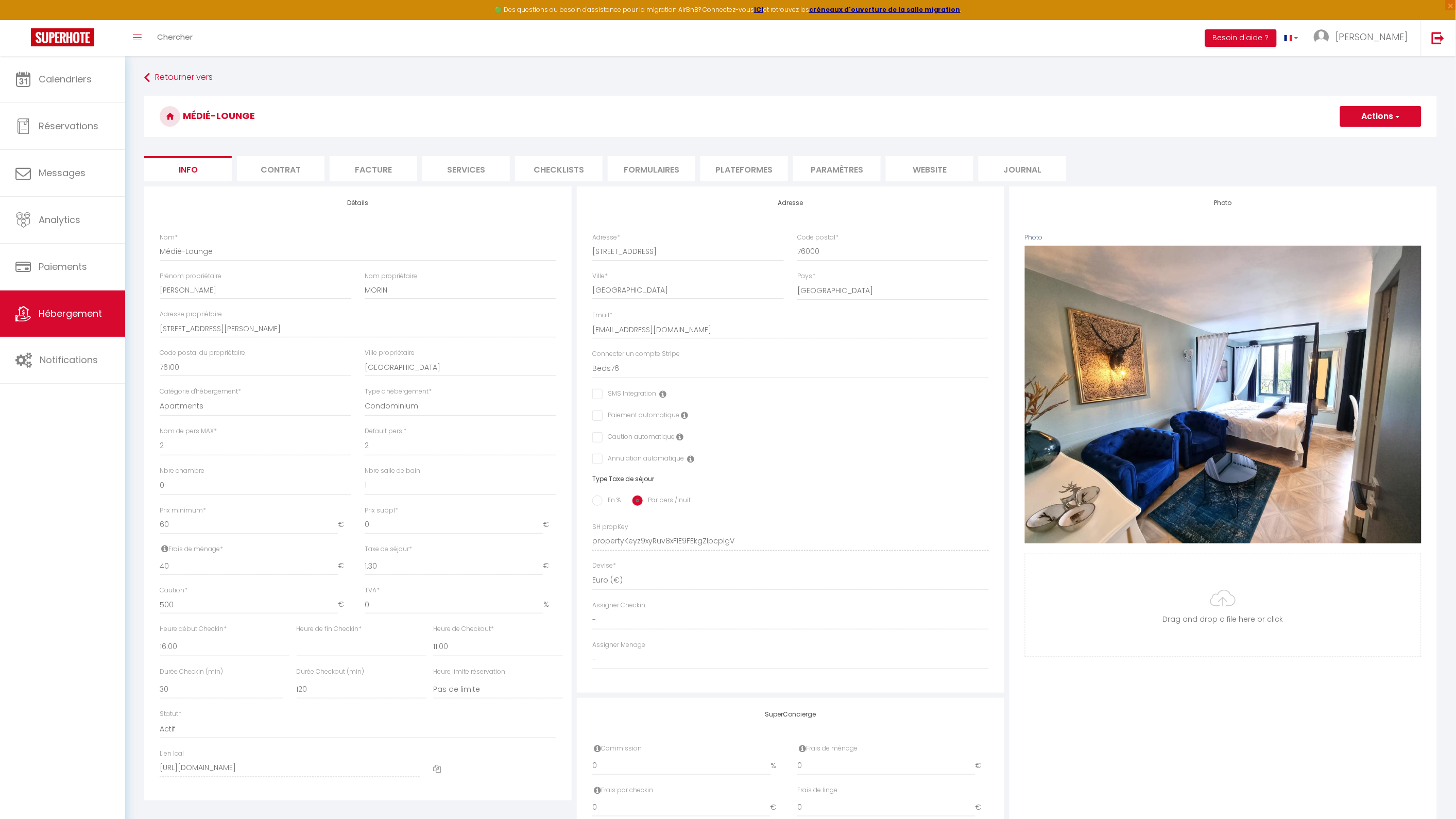
click at [292, 174] on li "Contrat" at bounding box center [281, 169] width 87 height 25
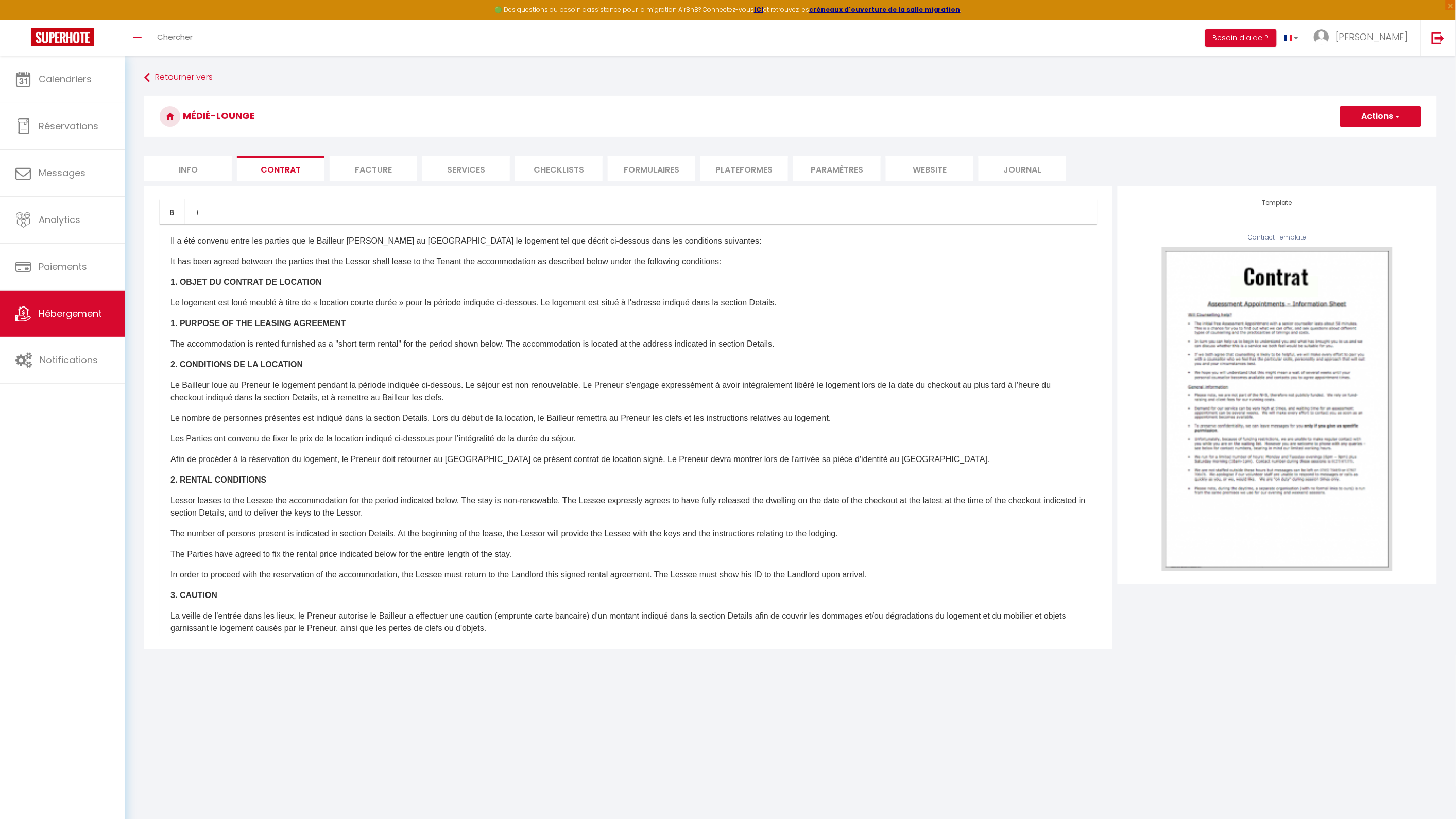
click at [388, 172] on li "Facture" at bounding box center [373, 169] width 87 height 25
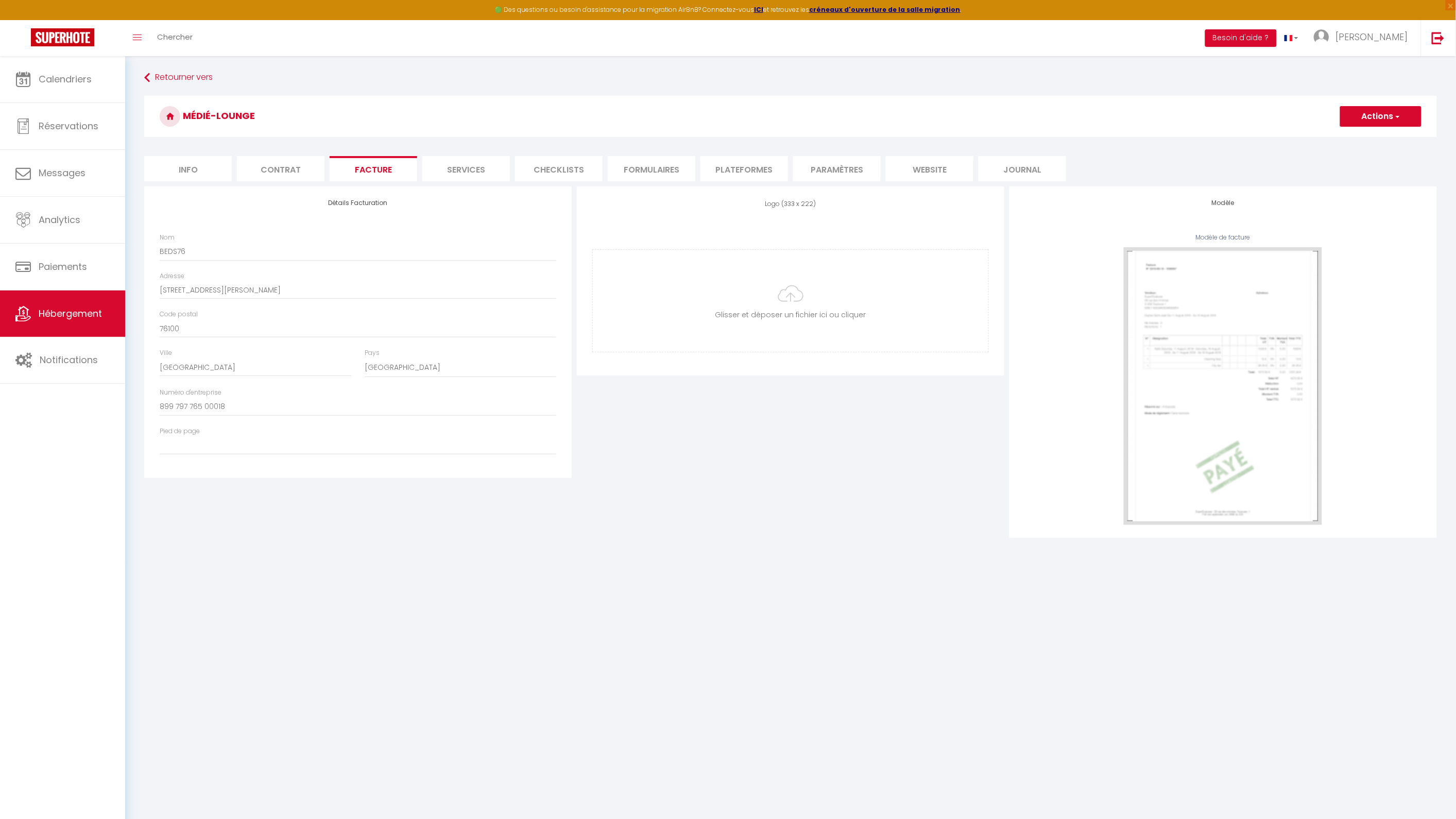
click at [646, 173] on li "Formulaires" at bounding box center [651, 169] width 87 height 25
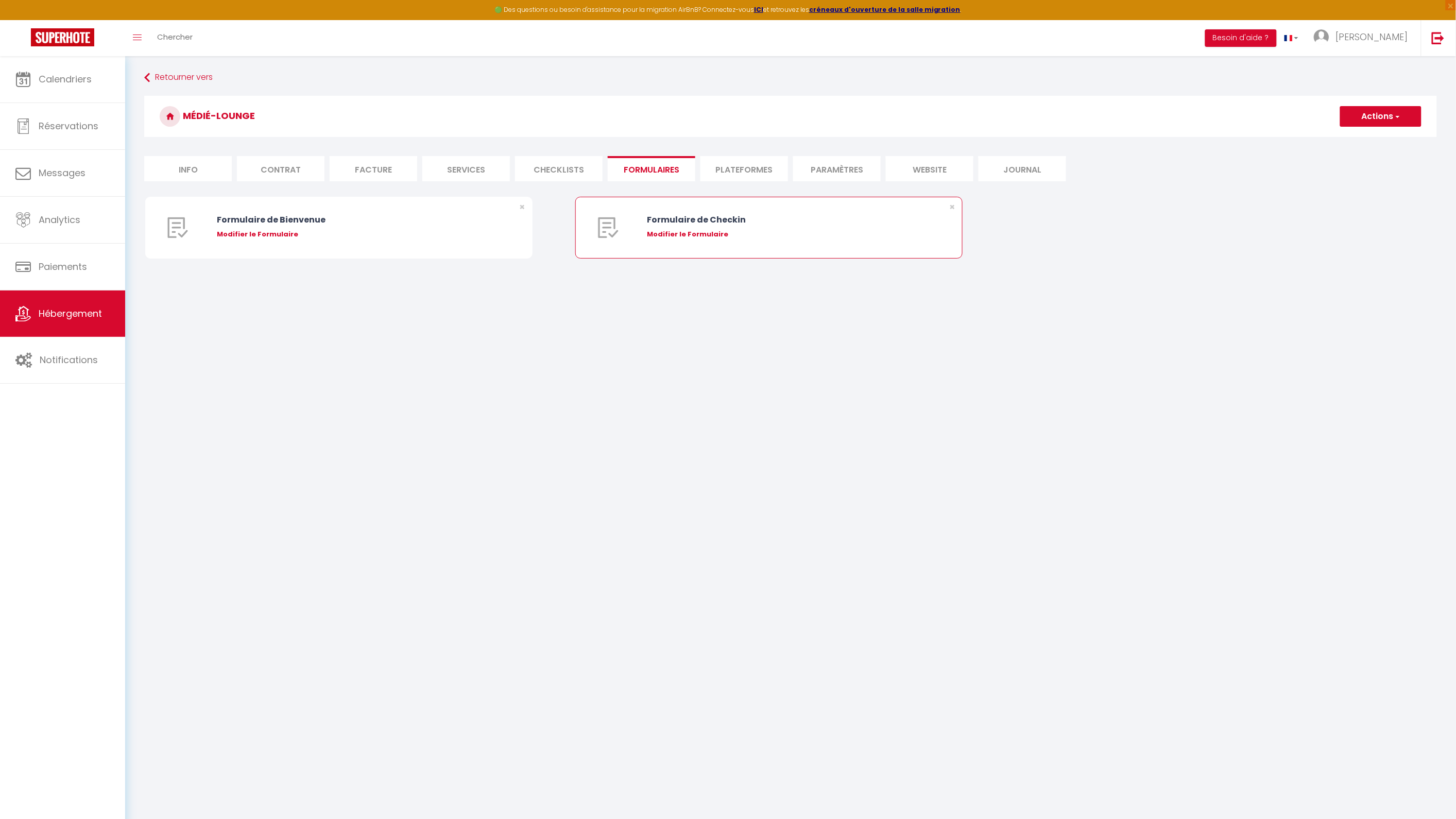
click at [675, 239] on div "Formulaire de Checkin Modifier le Formulaire" at bounding box center [785, 228] width 276 height 61
click at [672, 235] on div "Modifier le Formulaire" at bounding box center [785, 234] width 276 height 10
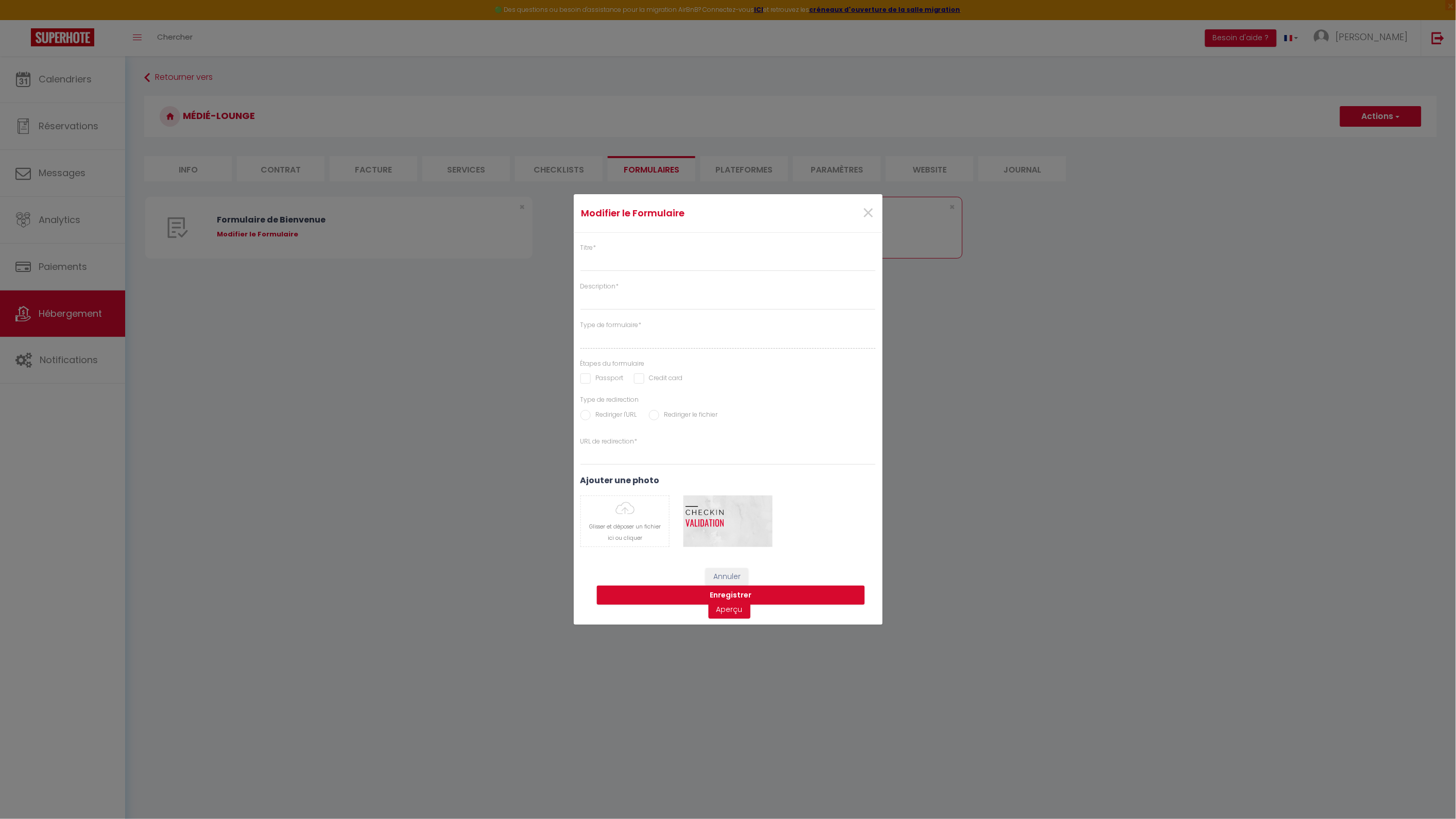
type input "Formulaire de Checkin"
type input "Afin de confirmer votre arrivée et recevoir la procédure d'accès à l'appartemen…"
select select "[object Object]"
radio input "true"
type input "[URL][DOMAIN_NAME]"
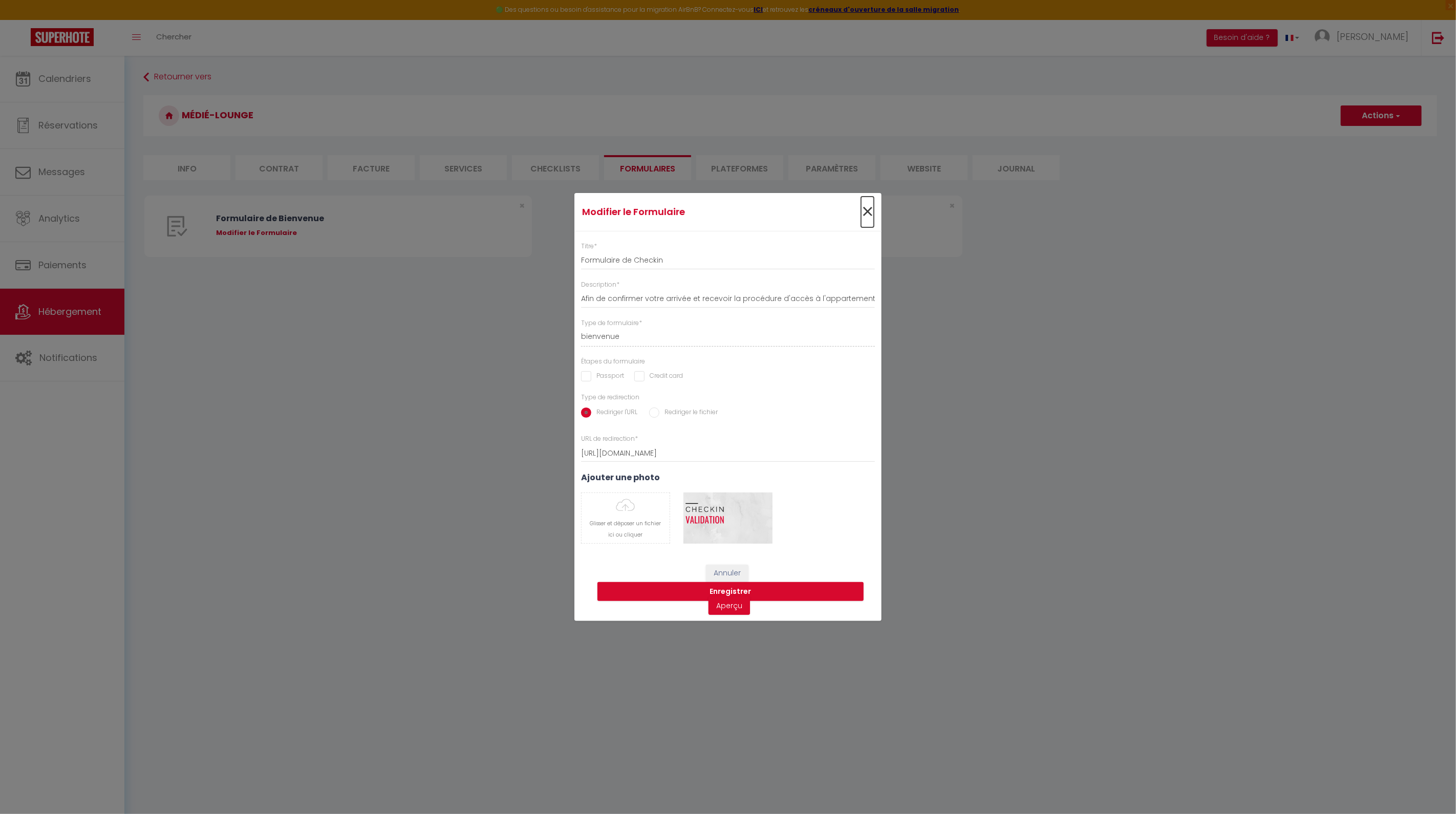
click at [862, 219] on span "×" at bounding box center [868, 212] width 13 height 31
select select
radio input "false"
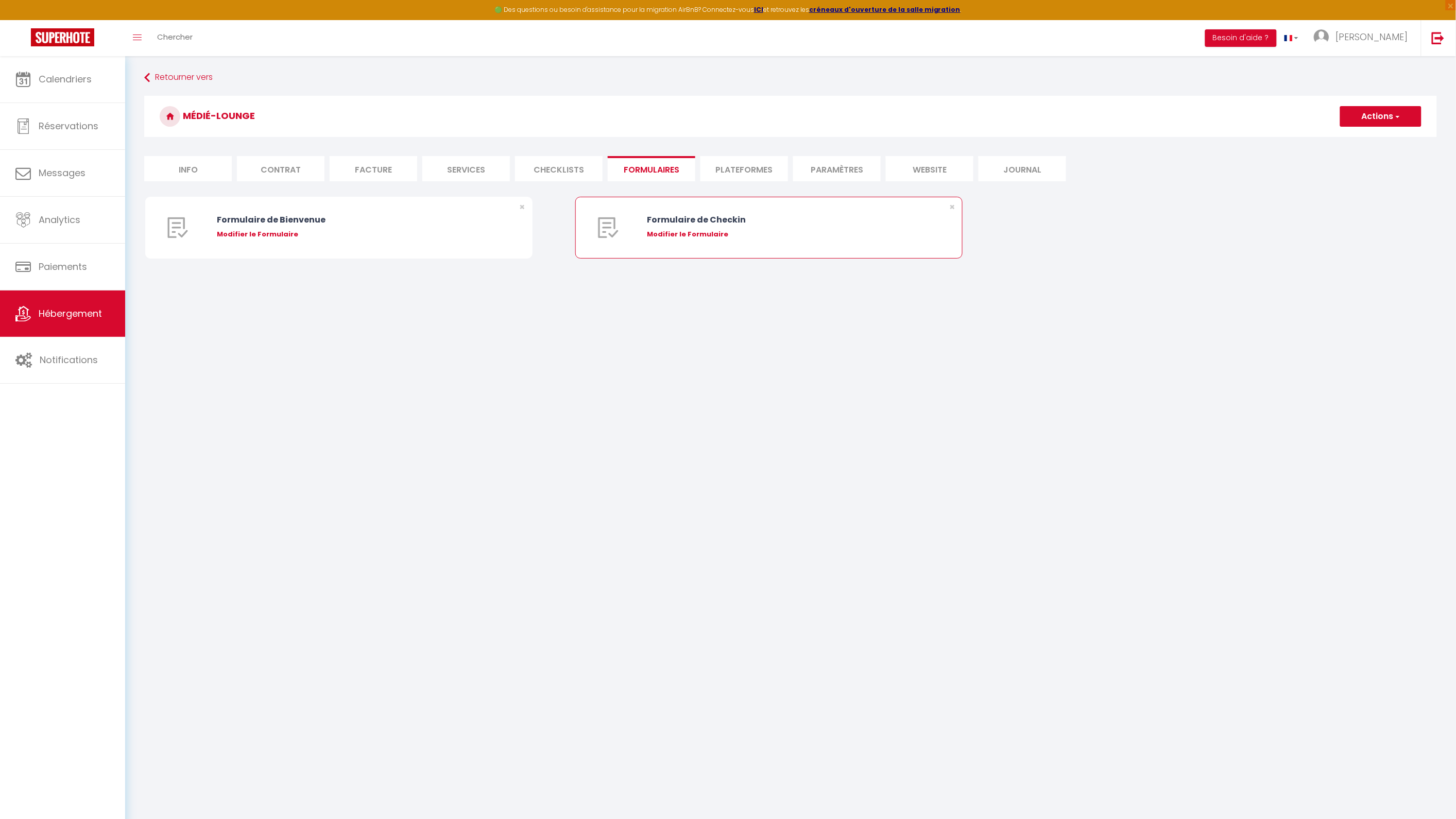
select select
click at [261, 235] on div "Modifier le Formulaire" at bounding box center [355, 234] width 276 height 10
type input "Formulaire de Bienvenue"
type input "Afin de préparer au mieux votre arrivée et recevoir votre Guide de Bienvenue, j…"
select select "[object Object]"
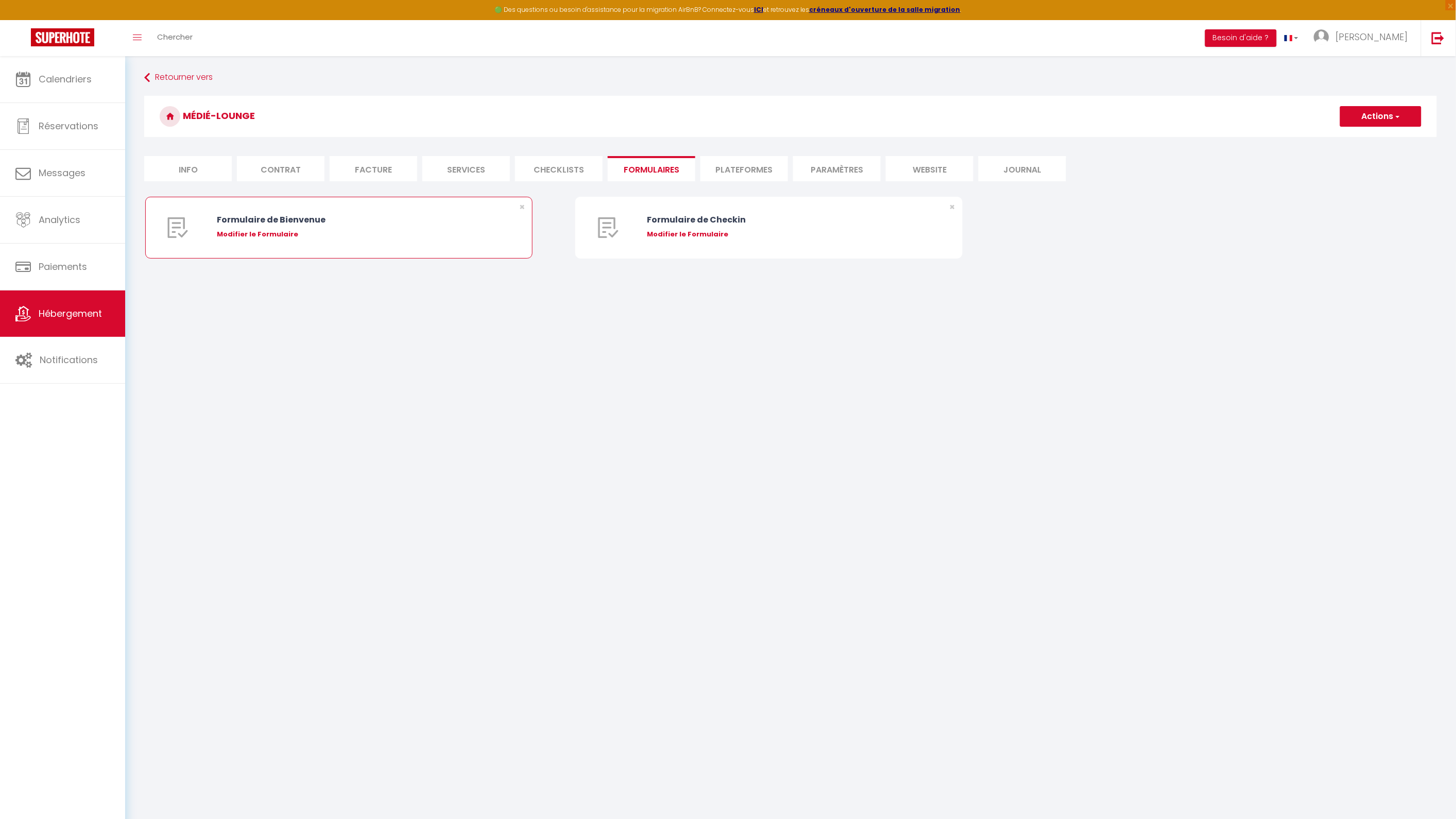
radio input "true"
select select
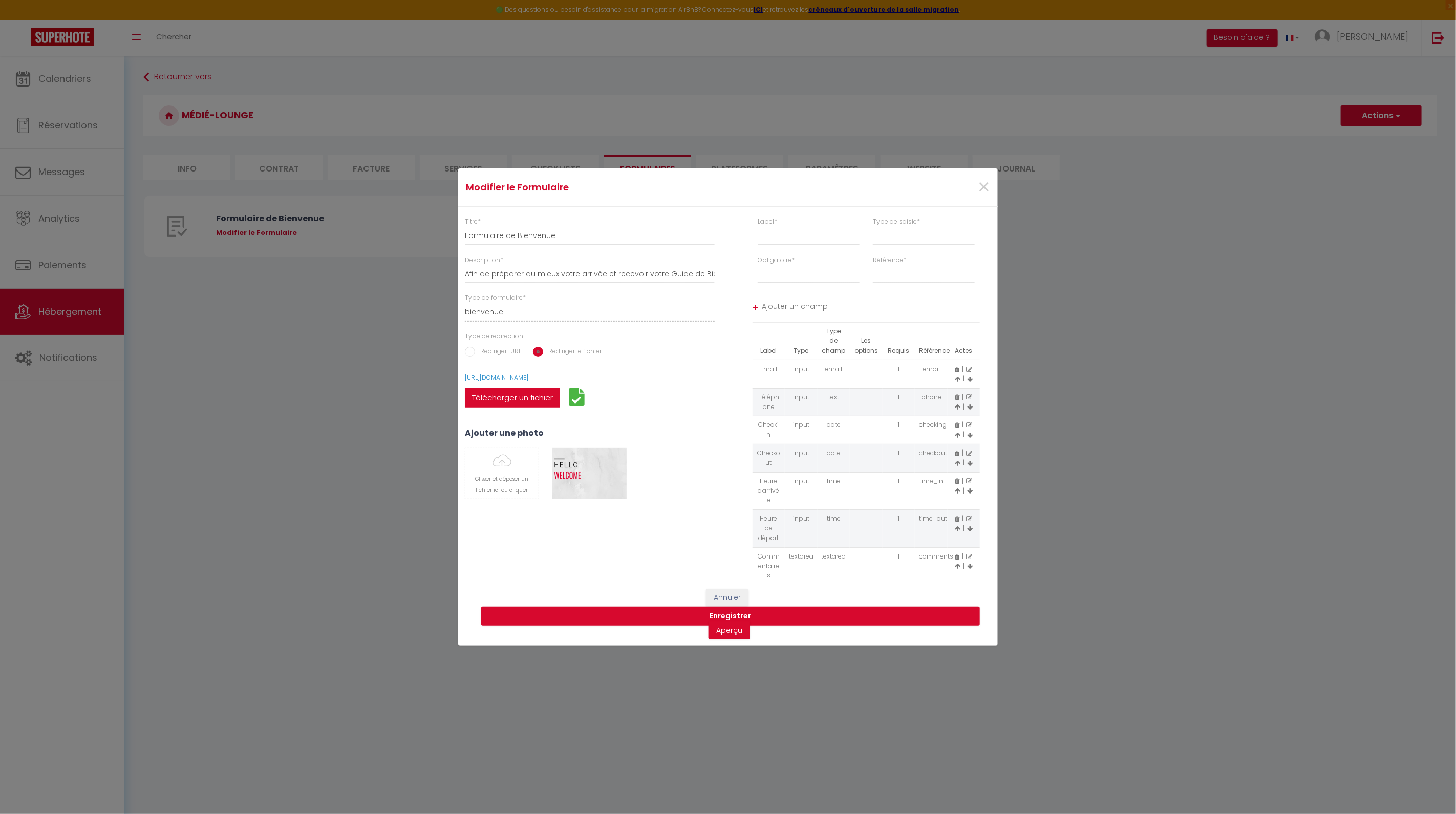
click at [520, 398] on label "Télécharger un fichier" at bounding box center [512, 398] width 95 height 20
click at [465, 388] on input "Télécharger un fichier" at bounding box center [465, 388] width 0 height 0
select select
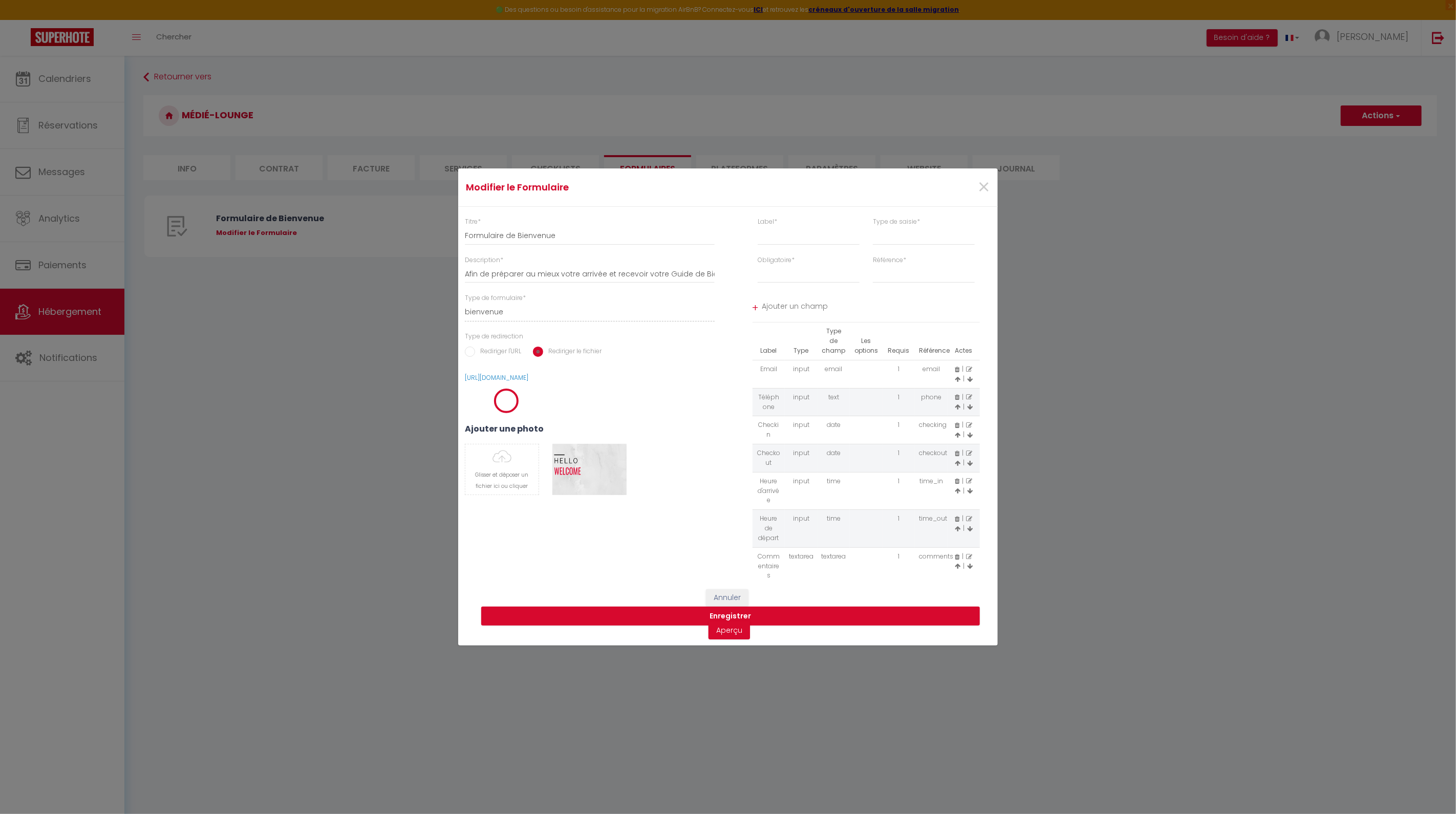
select select
drag, startPoint x: 697, startPoint y: 379, endPoint x: 473, endPoint y: 391, distance: 224.3
click at [458, 382] on div "[URL][DOMAIN_NAME] Télécharger un fichier" at bounding box center [590, 395] width 263 height 44
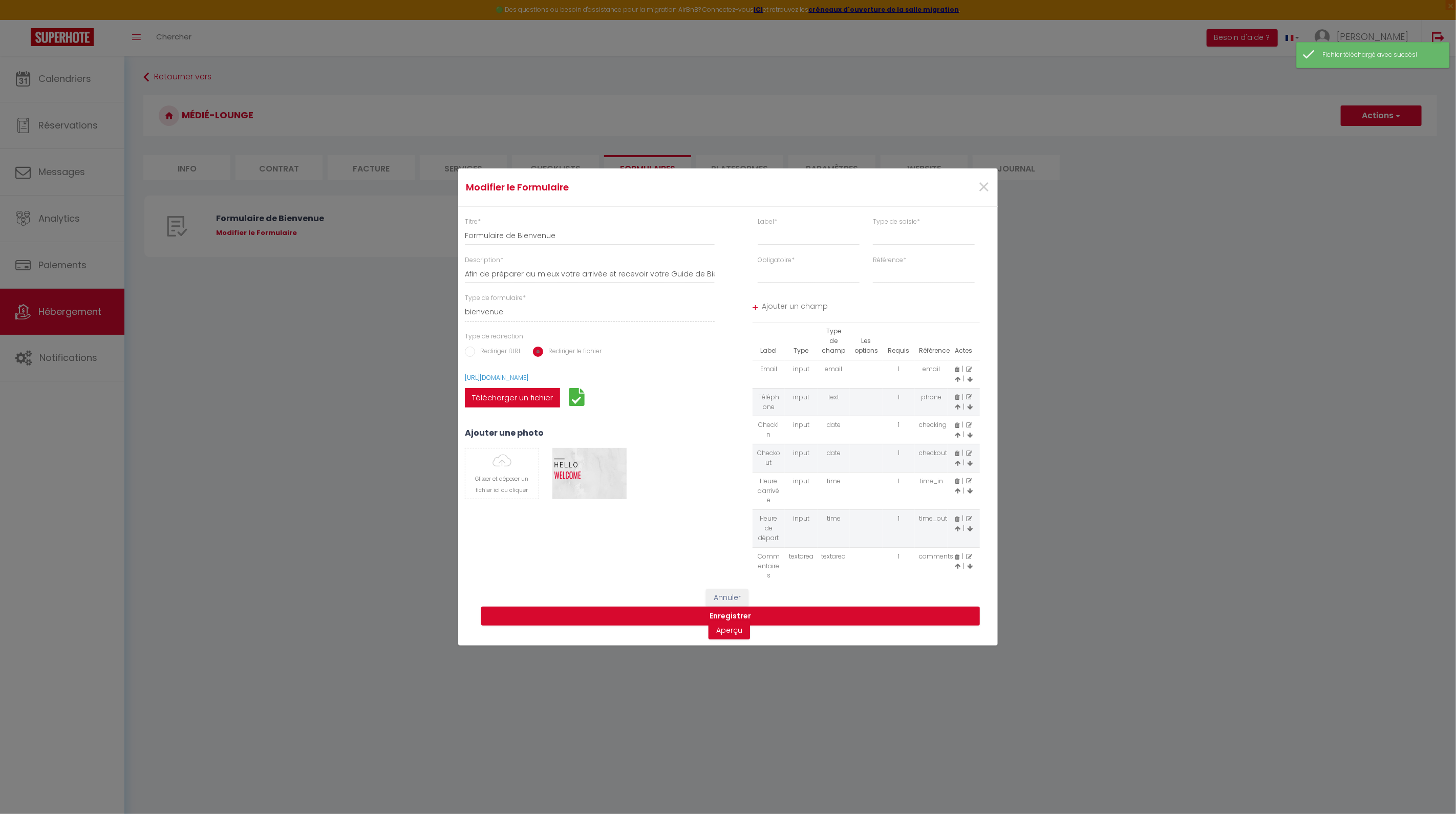
copy link "[URL][DOMAIN_NAME]"
click at [731, 618] on button "Enregistrer" at bounding box center [731, 617] width 499 height 20
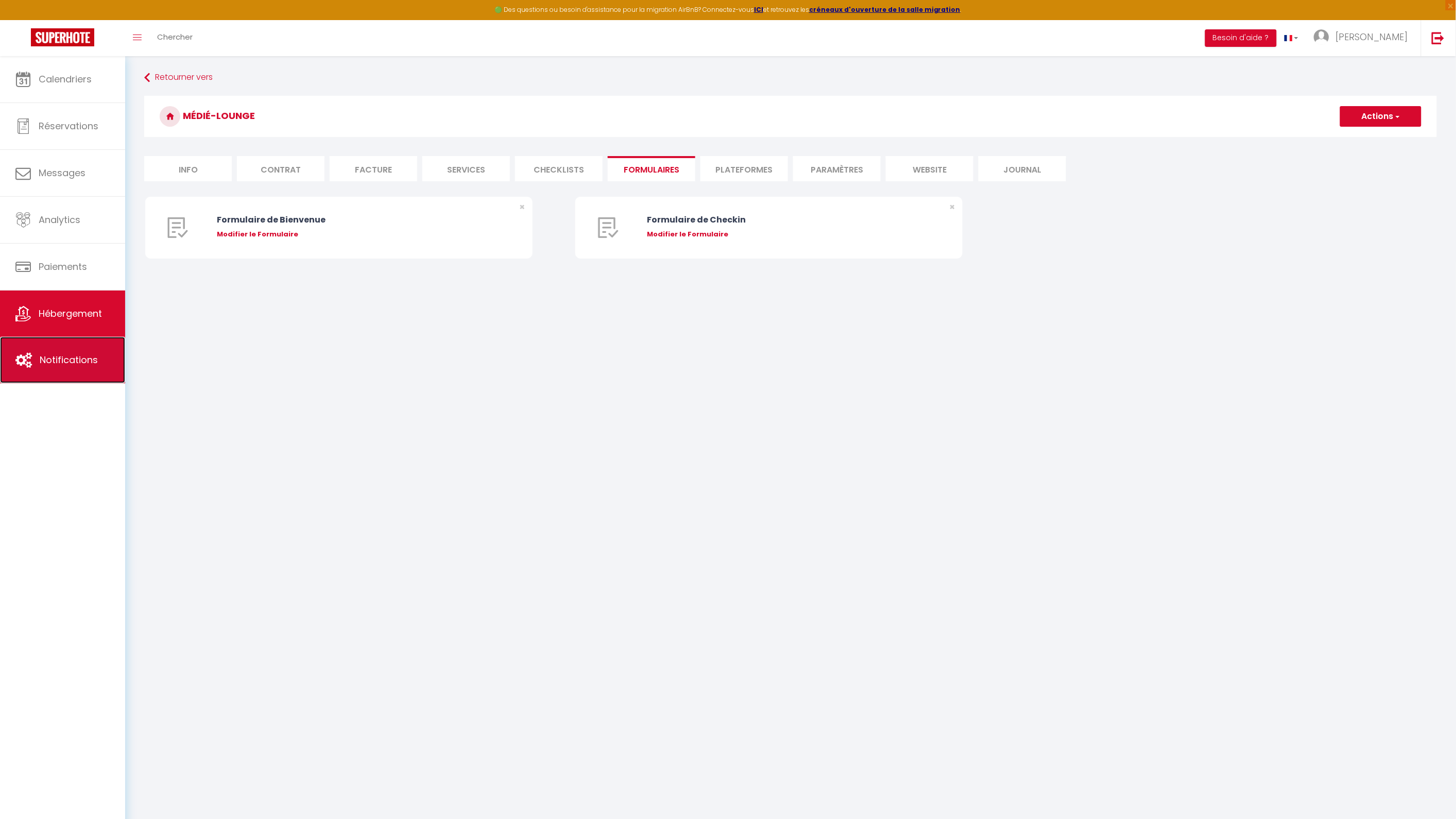
click at [91, 345] on link "Notifications" at bounding box center [63, 360] width 125 height 47
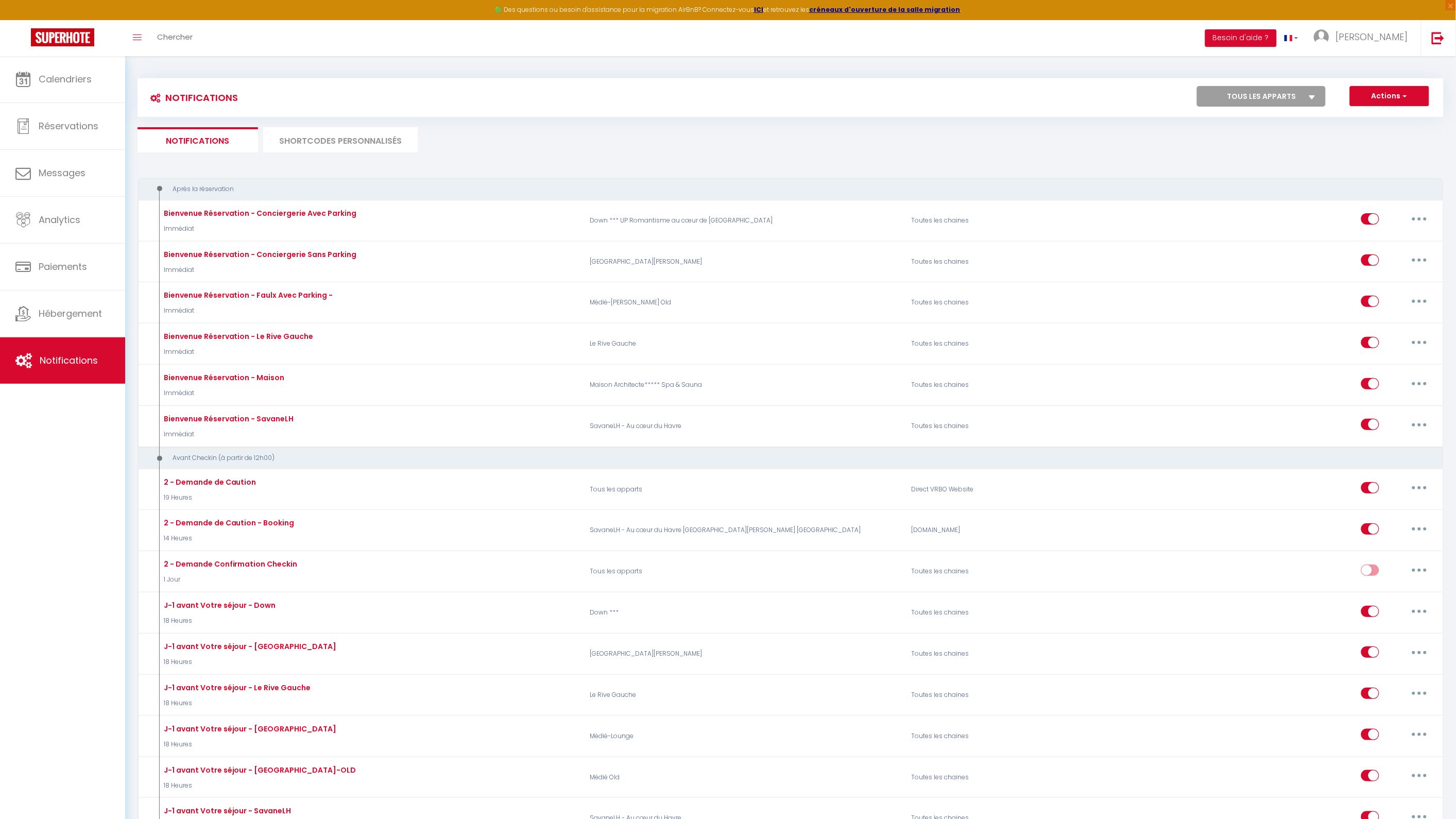
select select
checkbox input "false"
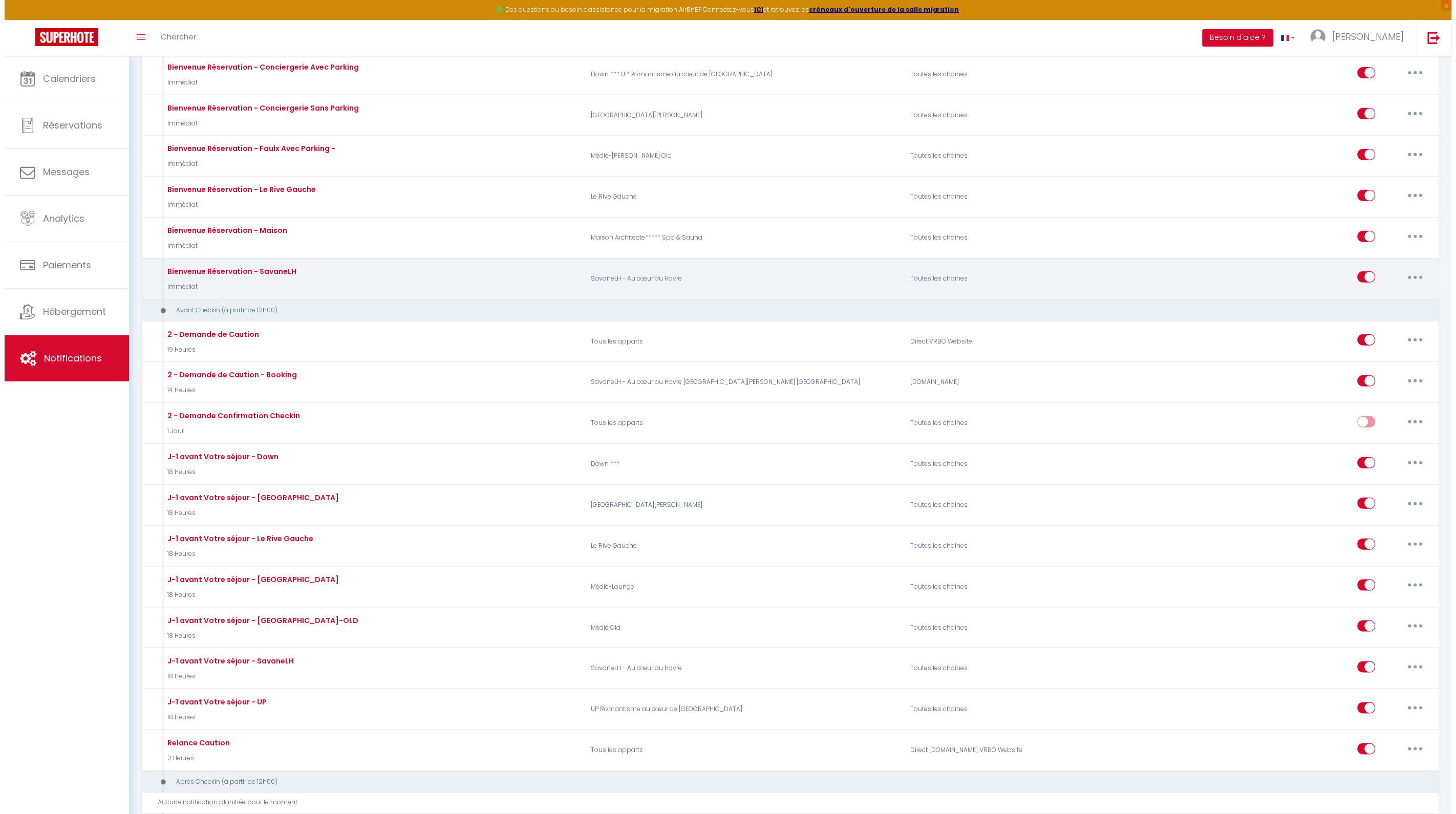
scroll to position [341, 0]
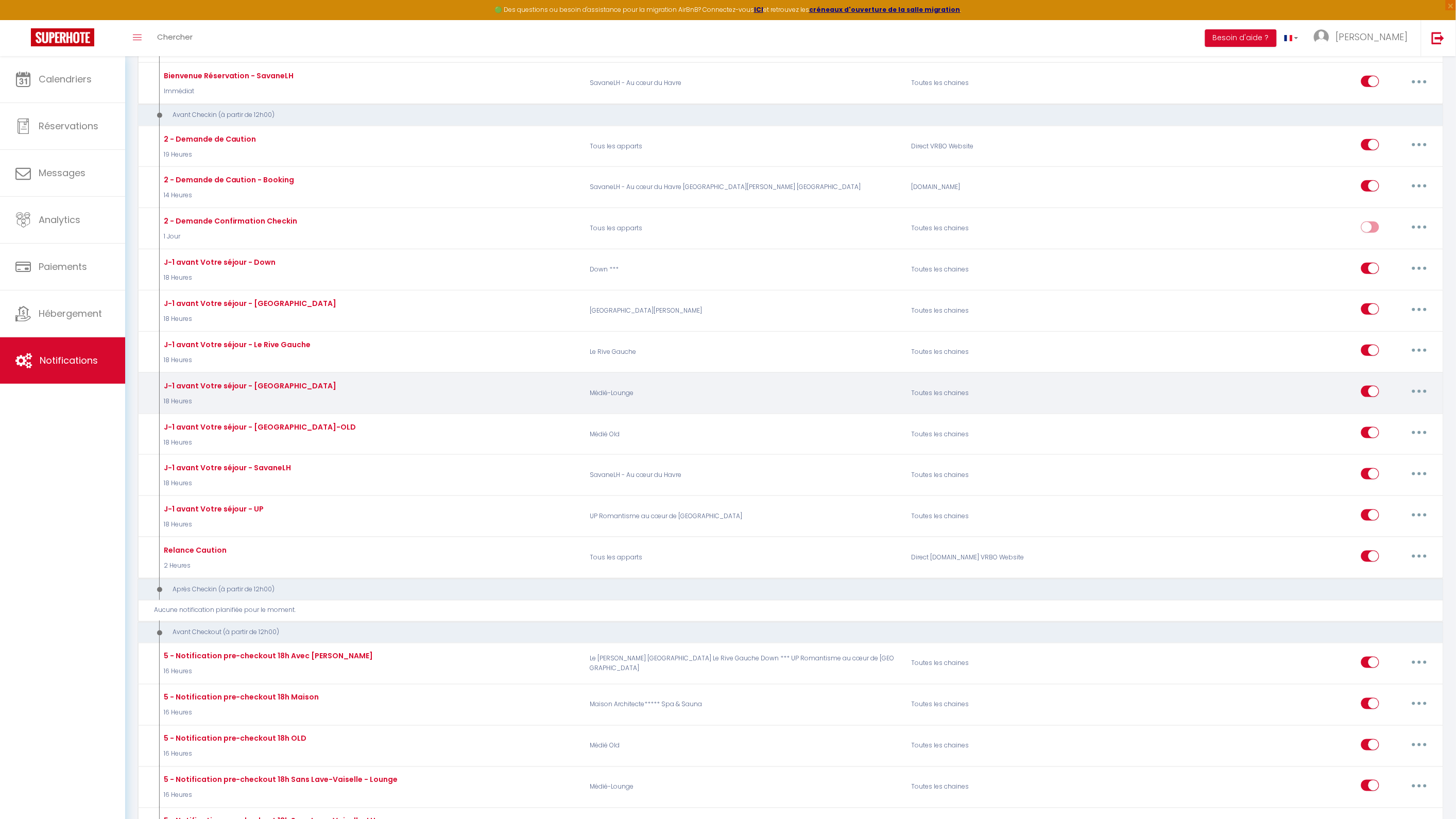
click at [1421, 400] on button "button" at bounding box center [1420, 391] width 29 height 17
click at [1371, 415] on link "Editer" at bounding box center [1392, 415] width 76 height 17
type input "J-1 avant Votre séjour - [GEOGRAPHIC_DATA]"
select select "18 Heures"
select select "if_deposit_is_paid"
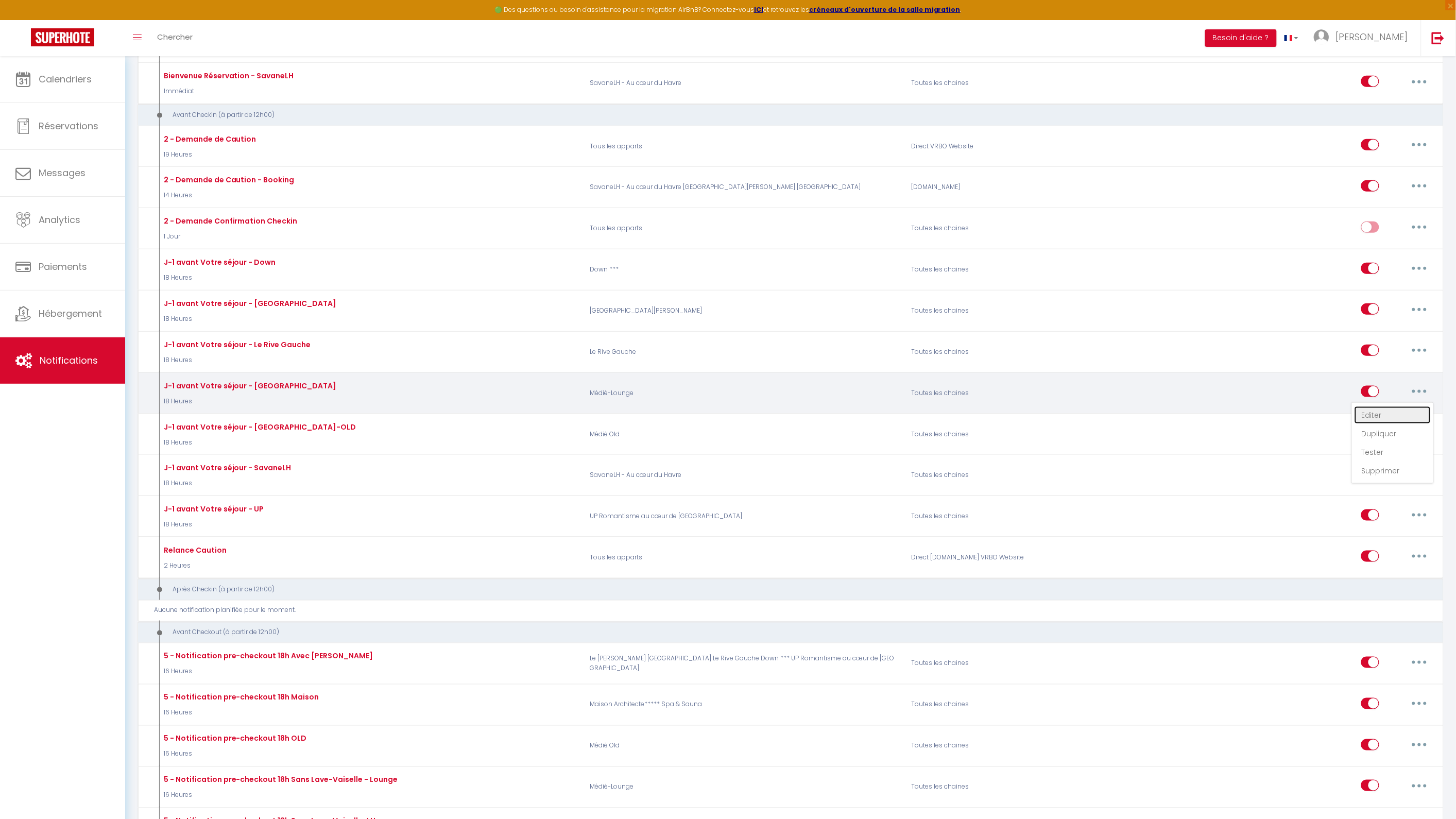
checkbox input "true"
checkbox input "false"
radio input "true"
type input "Pour préparer votre arrivée au [RENTAL:NAME]"
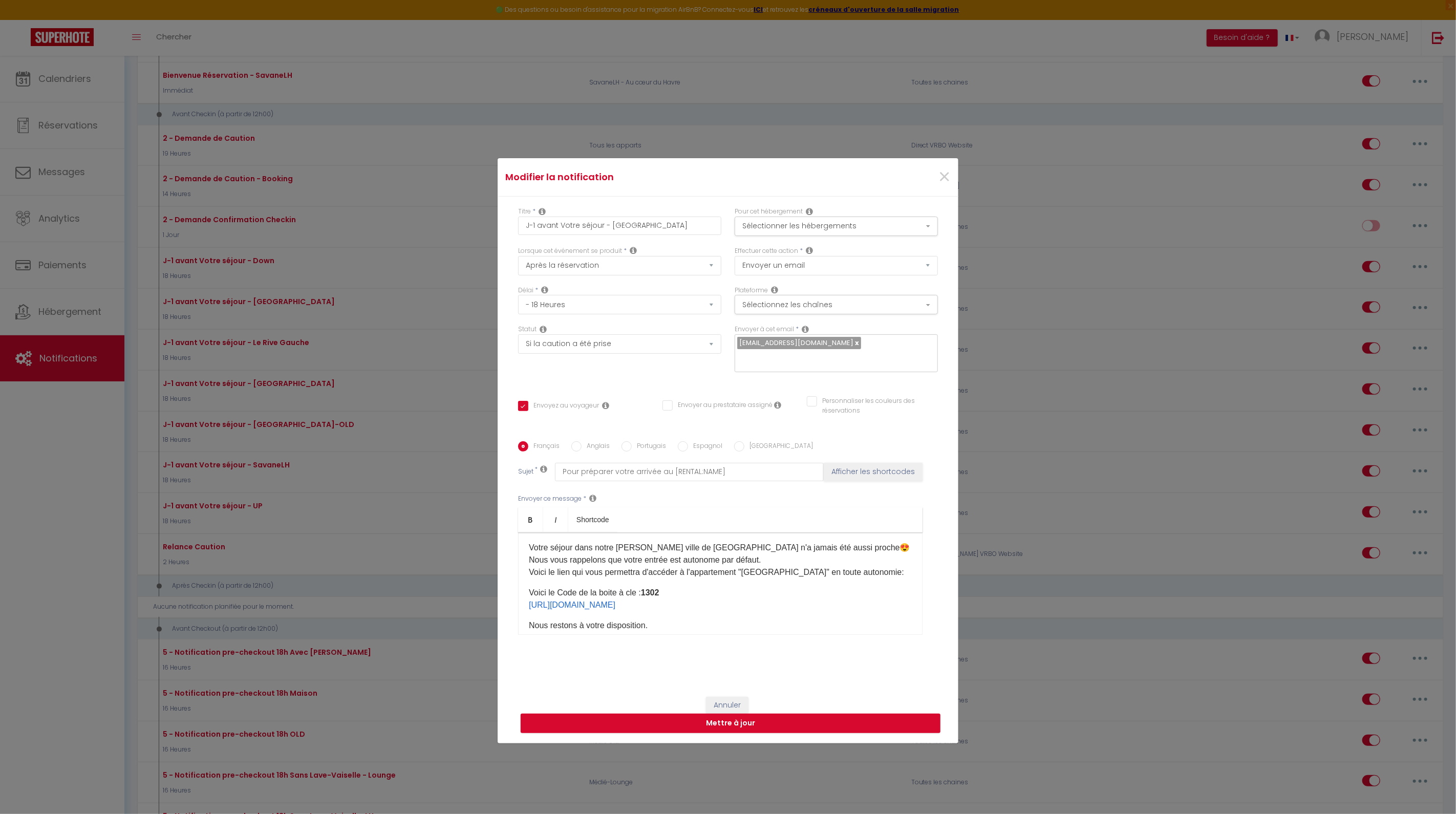
scroll to position [26, 0]
drag, startPoint x: 804, startPoint y: 593, endPoint x: 491, endPoint y: 596, distance: 313.0
click at [491, 596] on div "Modifier la notification × Titre * J-1 avant Votre séjour - Médié-Lounge Pour c…" at bounding box center [728, 407] width 1456 height 814
click at [575, 442] on input "Anglais" at bounding box center [577, 447] width 10 height 10
radio input "true"
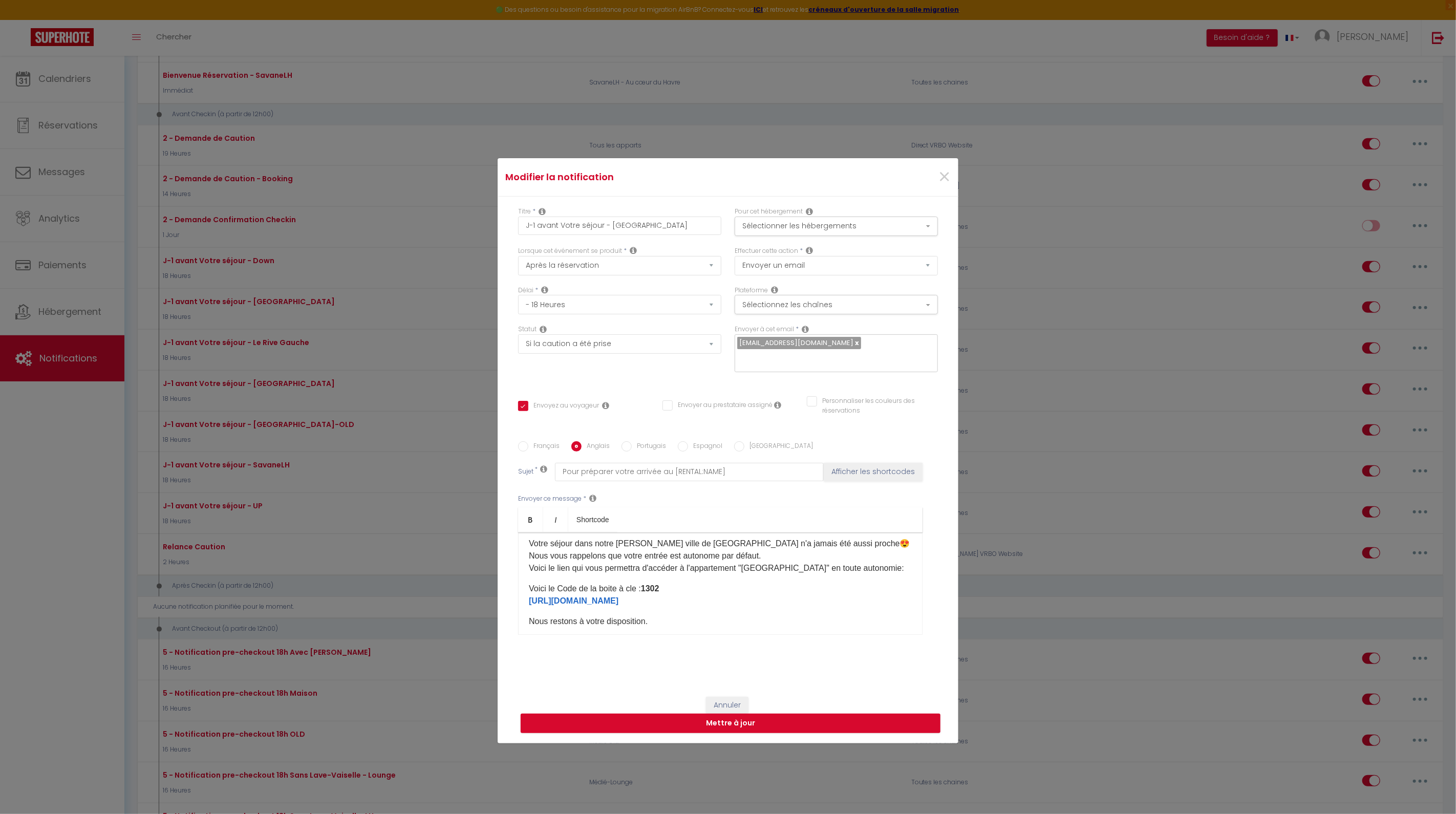
checkbox input "true"
checkbox input "false"
type input "To prepare for your arrival at [RENTAL:NAME]"
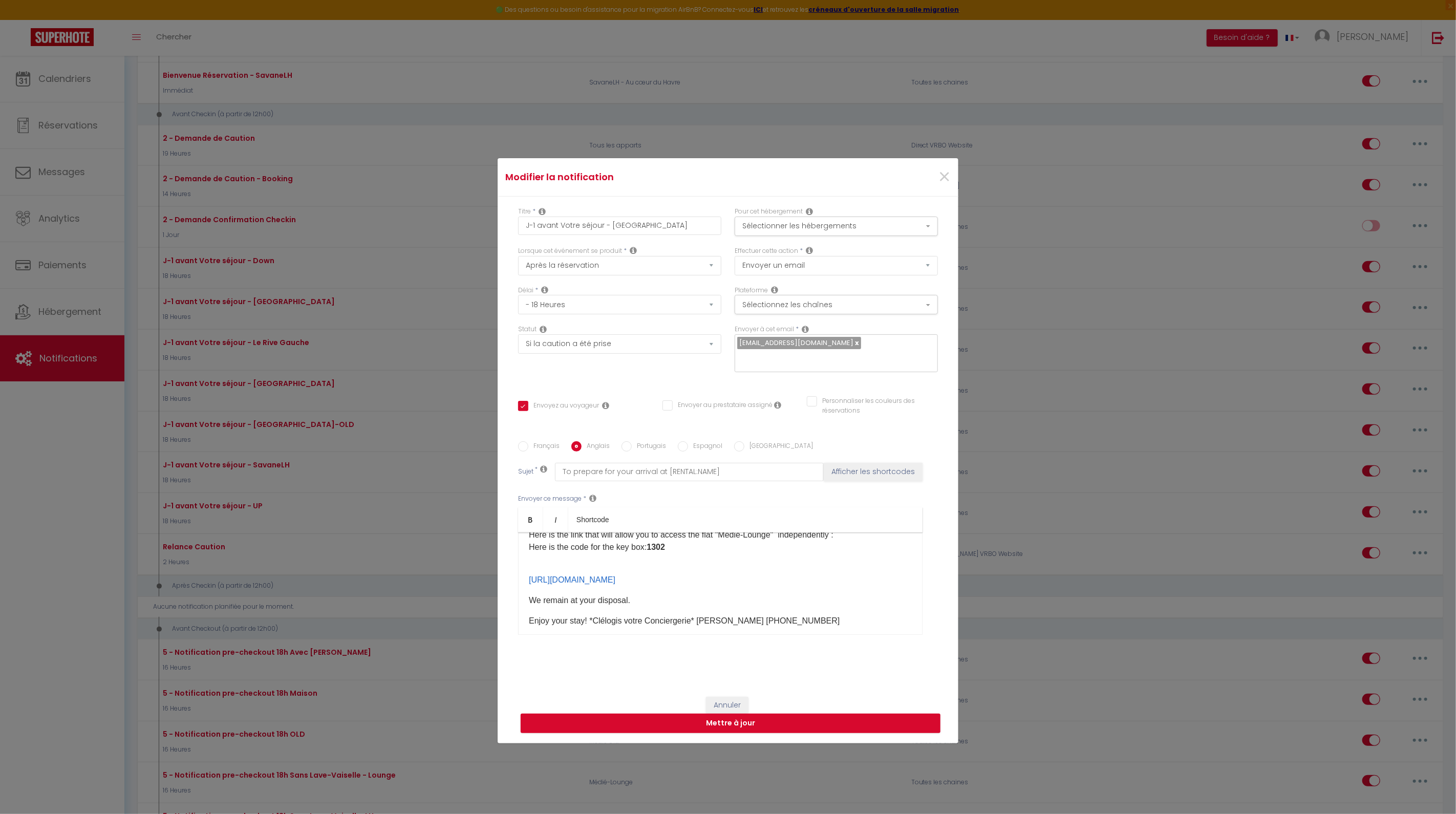
scroll to position [101, 0]
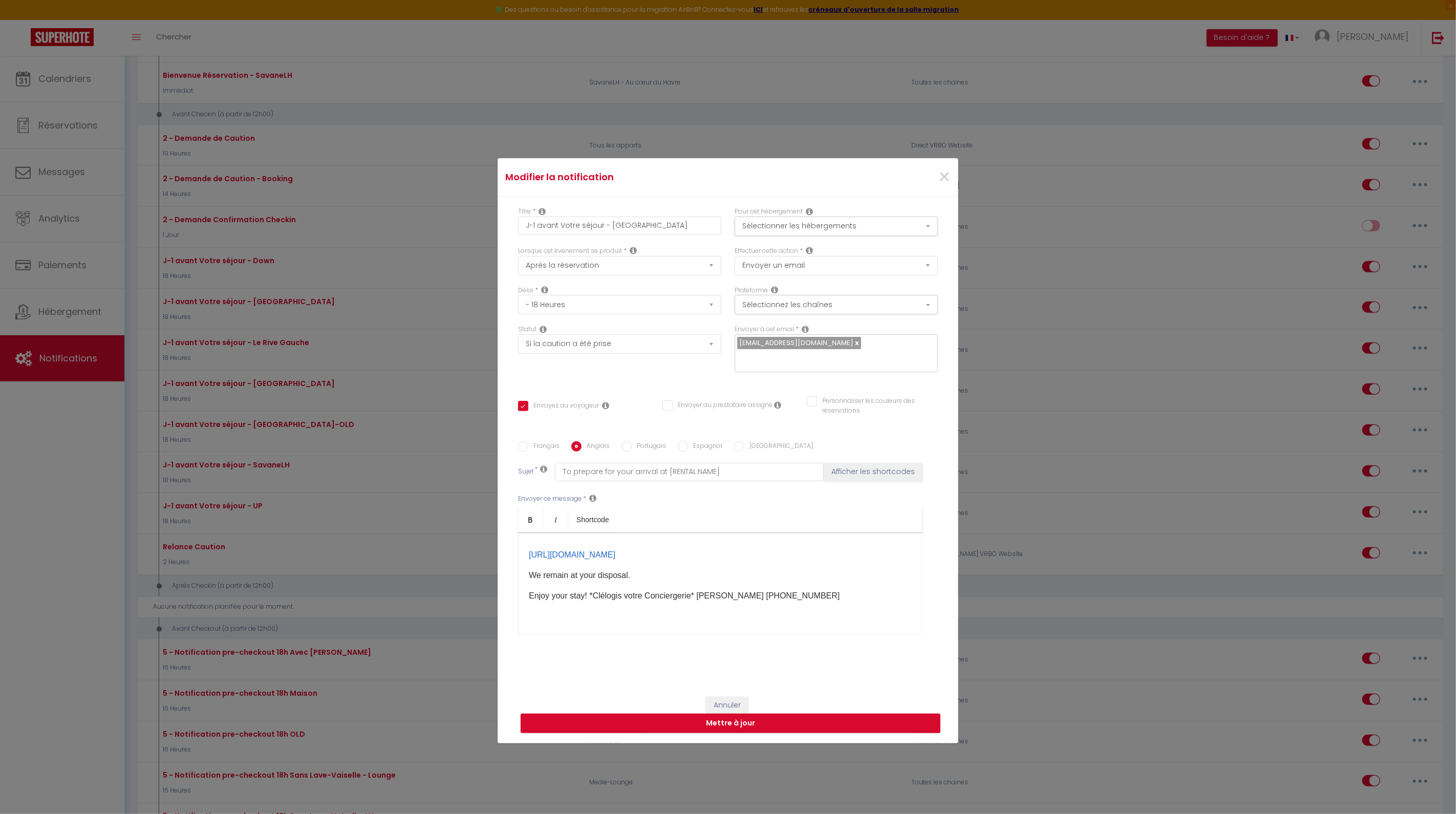
drag, startPoint x: 811, startPoint y: 622, endPoint x: 510, endPoint y: 551, distance: 309.3
click at [510, 551] on div "Titre * J-1 avant Votre séjour - [GEOGRAPHIC_DATA]-Lounge Pour cet hébergement …" at bounding box center [728, 442] width 461 height 490
click at [621, 442] on input "Portugais" at bounding box center [626, 447] width 10 height 10
radio input "true"
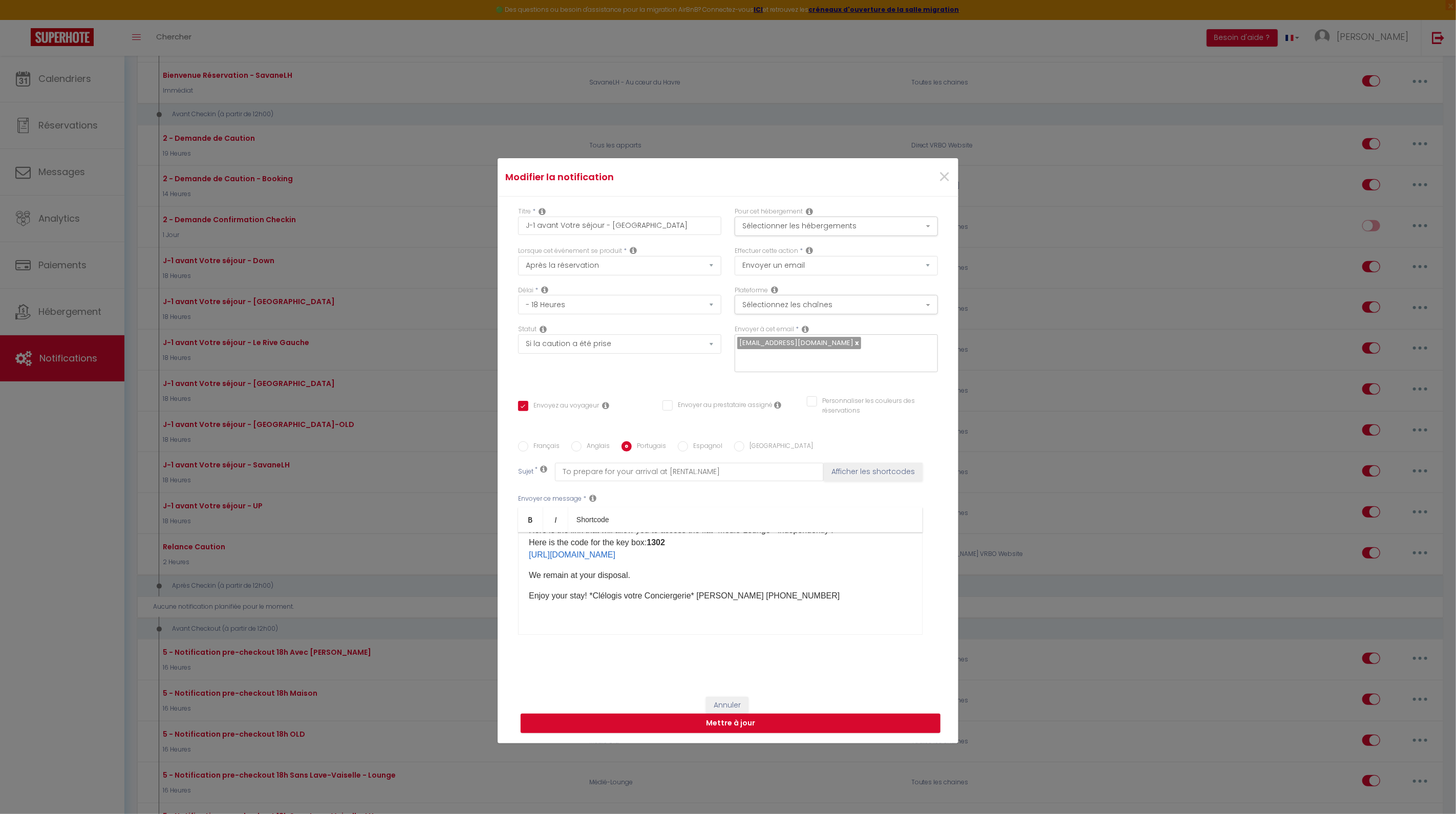
checkbox input "true"
checkbox input "false"
type input "Para preparar a sua chegada ao [RENTAL:NAME]"
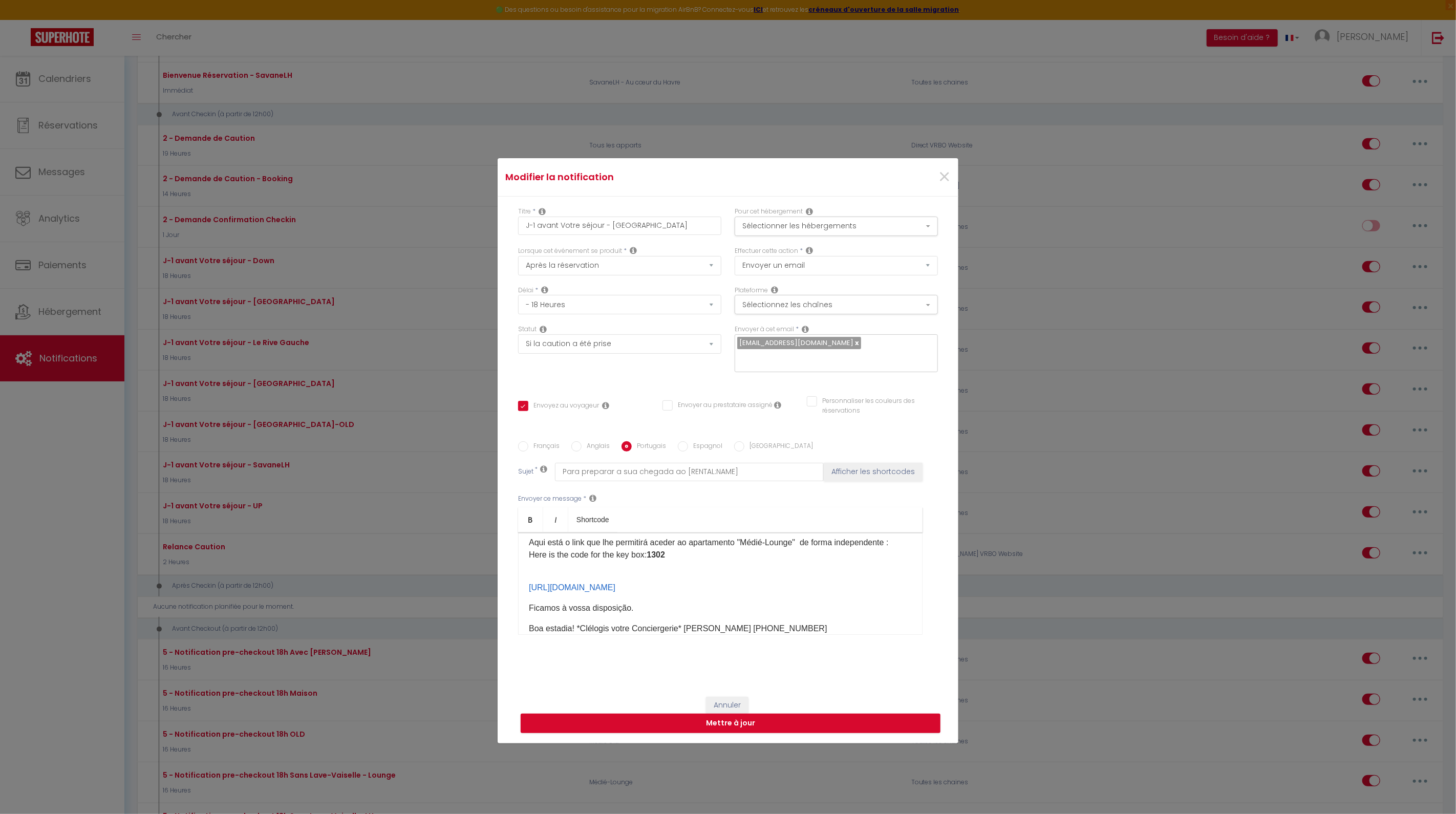
drag, startPoint x: 816, startPoint y: 567, endPoint x: 503, endPoint y: 566, distance: 313.0
click at [503, 566] on div "Titre * J-1 avant Votre séjour - [GEOGRAPHIC_DATA]-Lounge Pour cet hébergement …" at bounding box center [728, 442] width 461 height 490
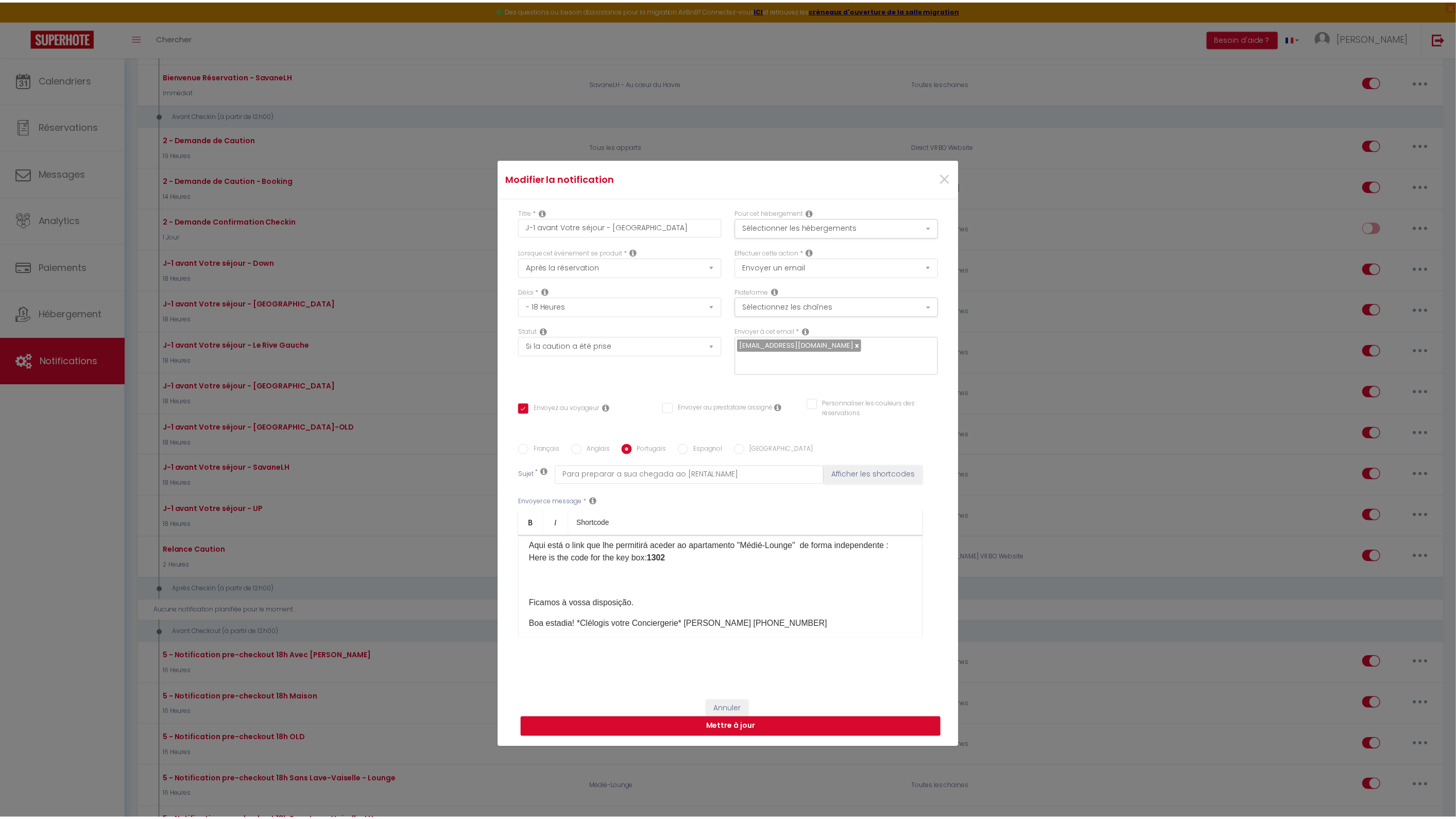
scroll to position [69, 0]
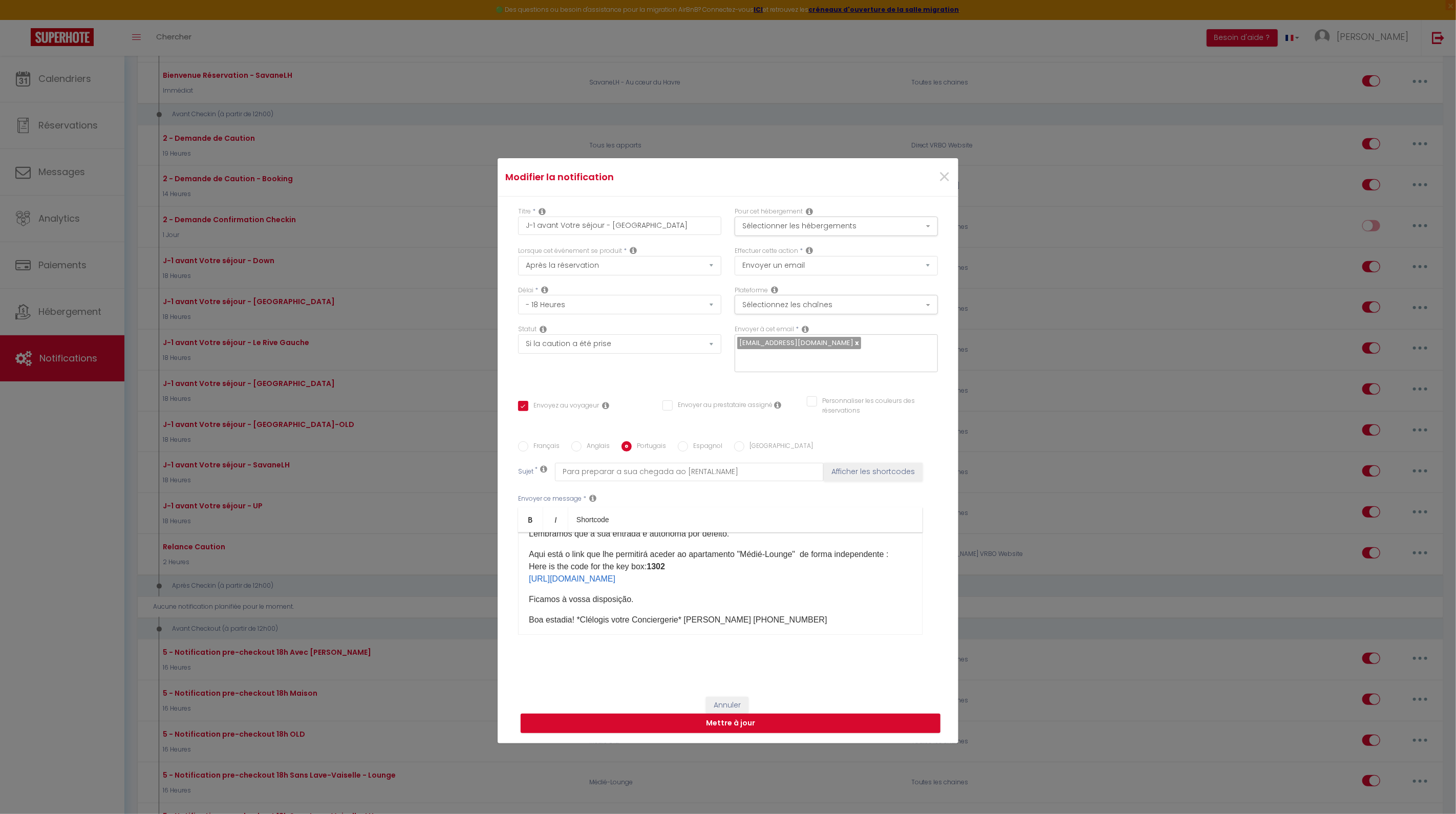
click at [678, 442] on input "Espagnol" at bounding box center [683, 447] width 10 height 10
radio input "true"
checkbox input "true"
checkbox input "false"
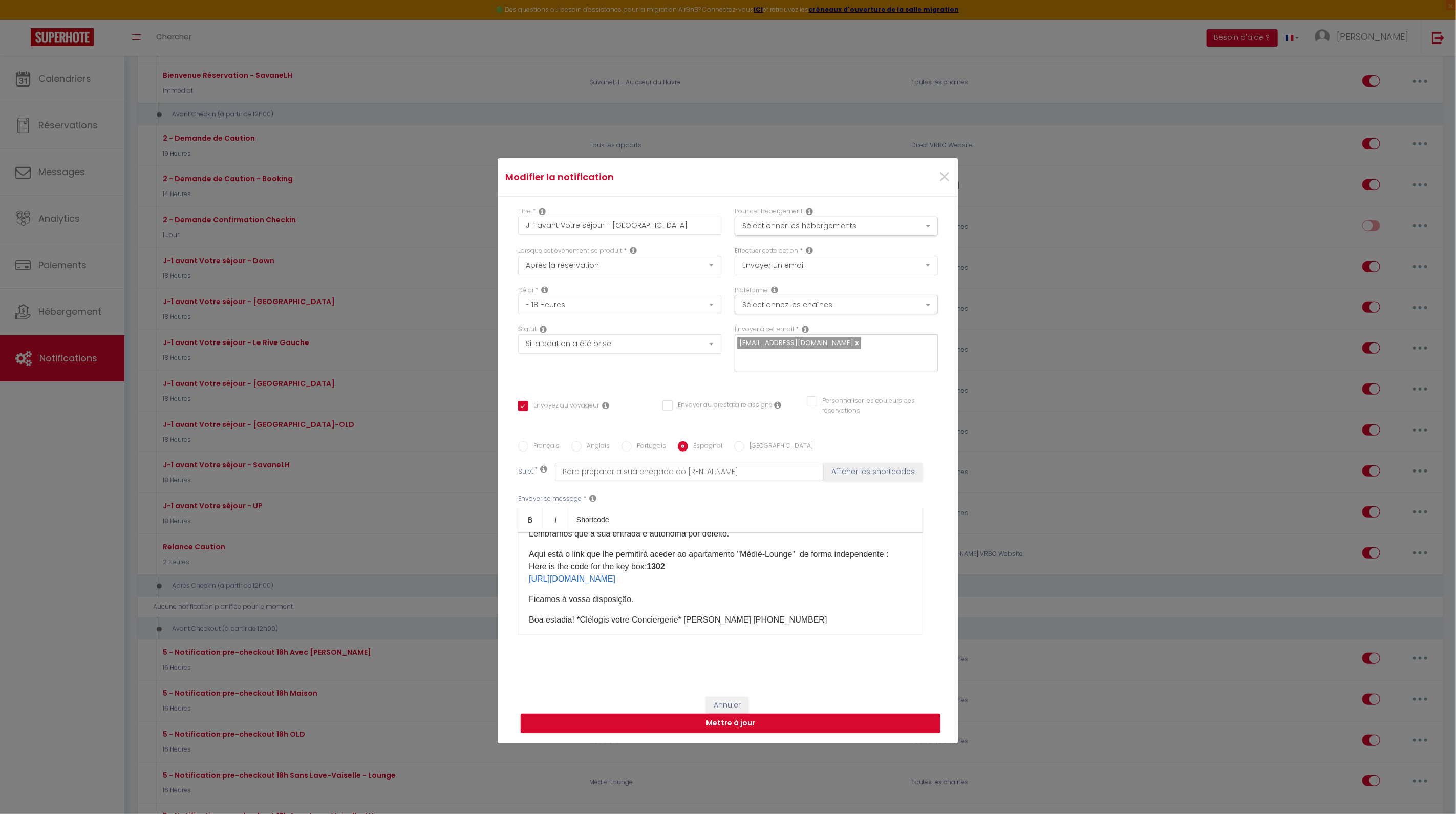
type input "Para preparar su llegada a [RENTAL:NAME]"
drag, startPoint x: 805, startPoint y: 578, endPoint x: 421, endPoint y: 577, distance: 384.0
click at [421, 577] on div "Modifier la notification × Titre * J-1 avant Votre séjour - Médié-Lounge Pour c…" at bounding box center [728, 407] width 1456 height 814
click at [734, 442] on input "[GEOGRAPHIC_DATA]" at bounding box center [739, 447] width 10 height 10
radio input "true"
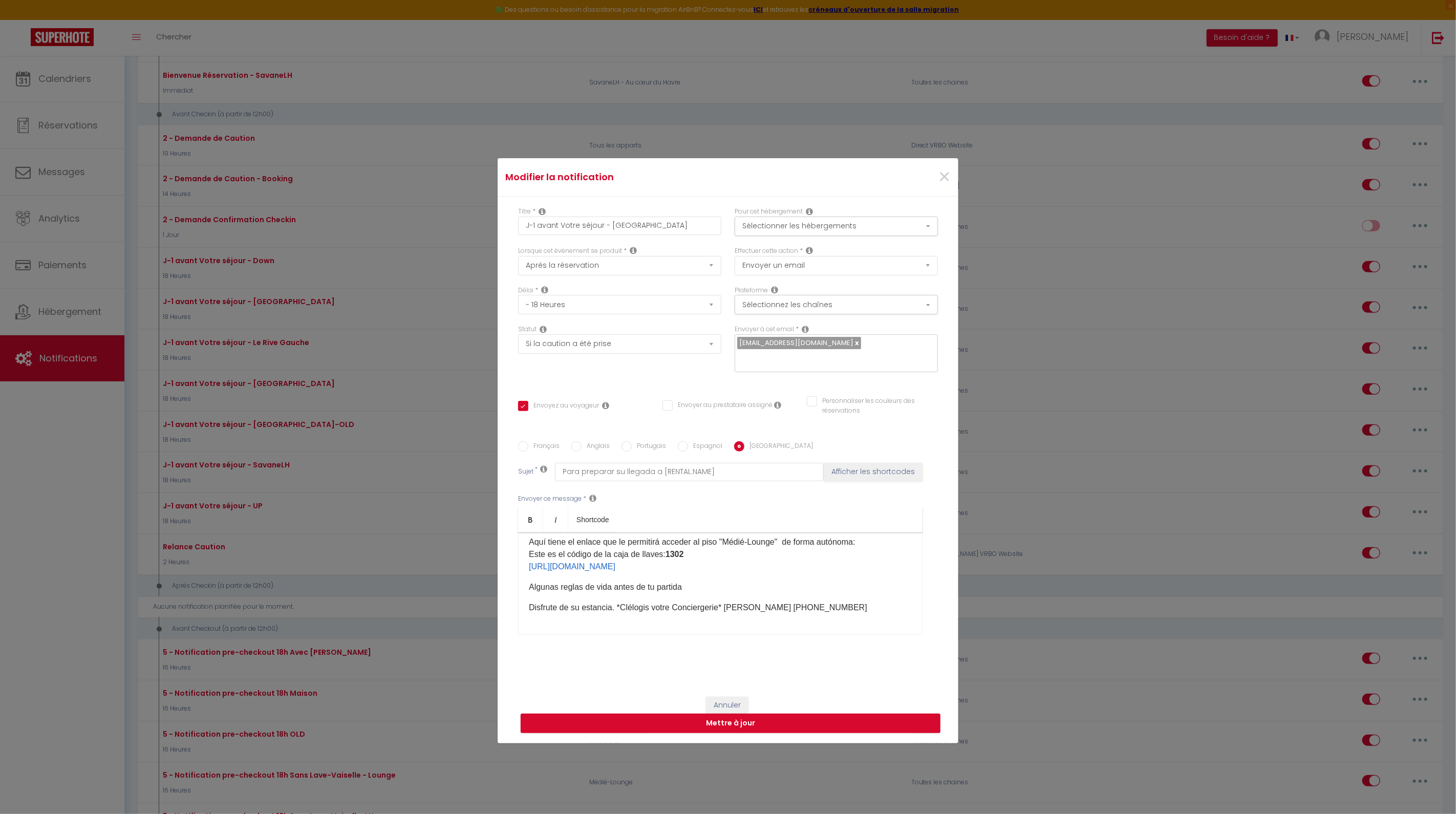
checkbox input "true"
checkbox input "false"
type input "Per preparare il vostro arrivo a [RENTAL:NAME]"
drag, startPoint x: 726, startPoint y: 561, endPoint x: 449, endPoint y: 565, distance: 277.0
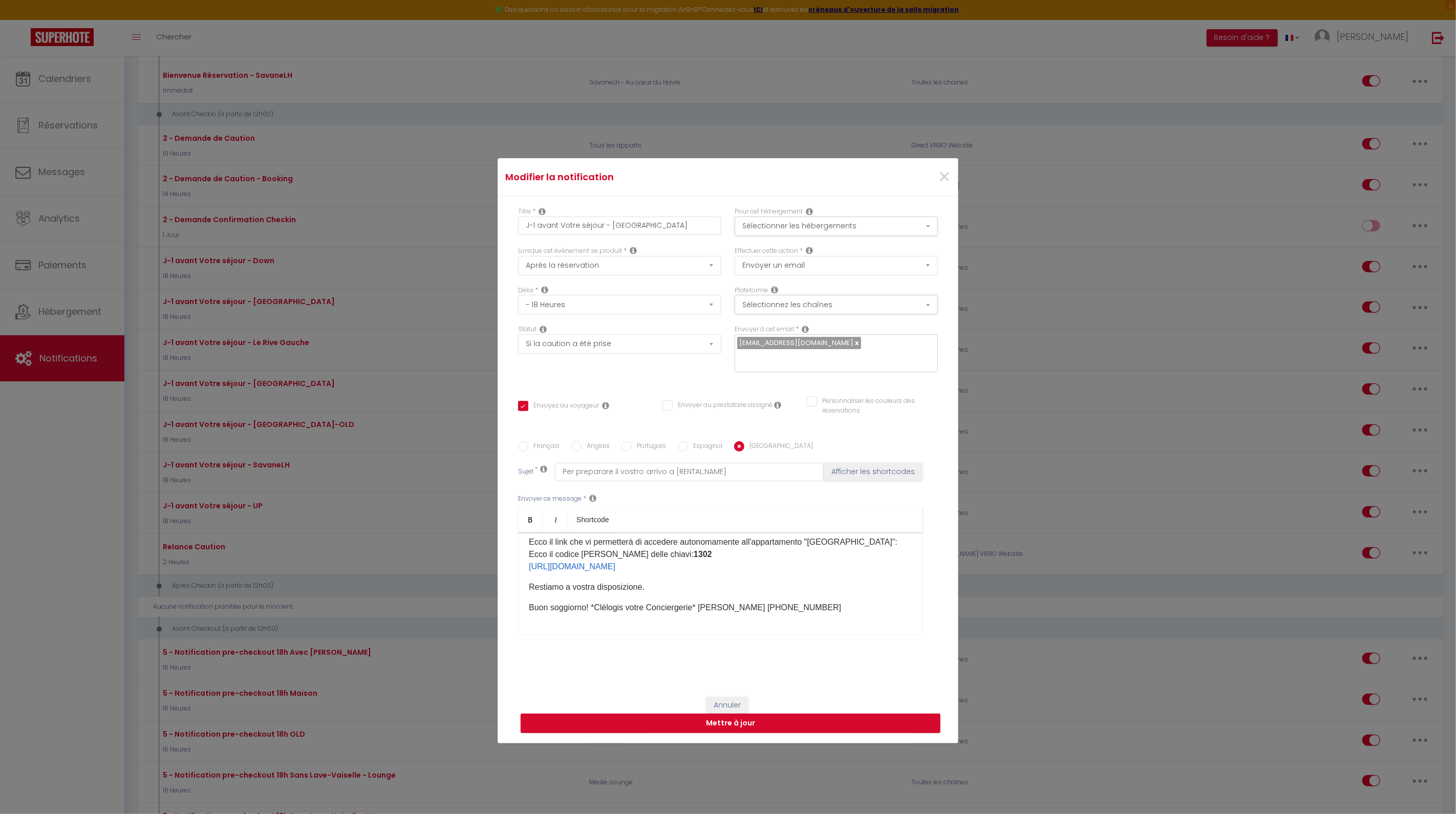
click at [449, 565] on div "Modifier la notification × Titre * J-1 avant Votre séjour - Médié-Lounge Pour c…" at bounding box center [728, 407] width 1456 height 814
click at [665, 706] on div "Annuler Mettre à jour" at bounding box center [728, 715] width 461 height 57
click at [672, 720] on button "Mettre à jour" at bounding box center [730, 724] width 420 height 20
checkbox input "true"
checkbox input "false"
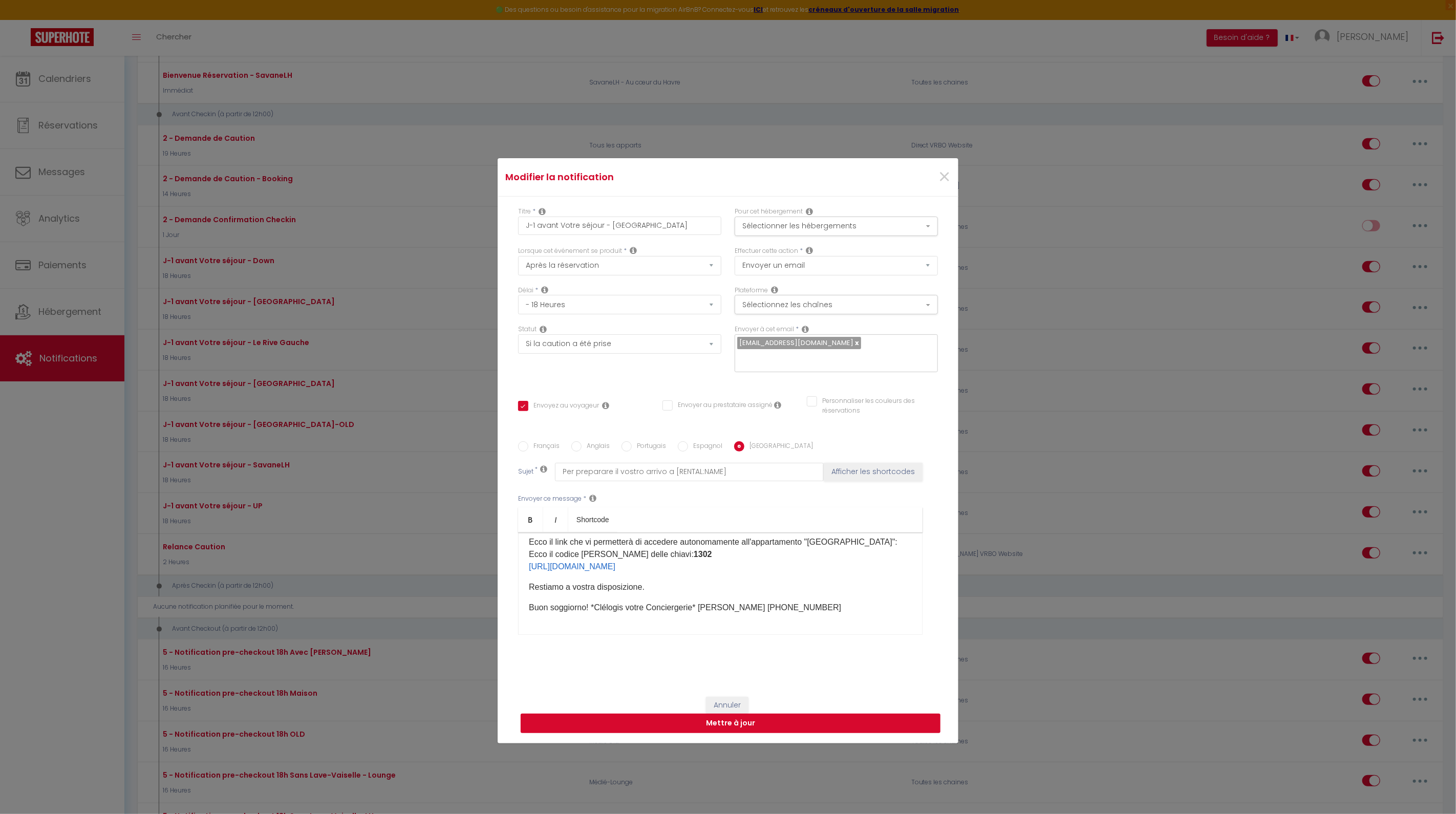
checkbox input "false"
